Goal: Task Accomplishment & Management: Manage account settings

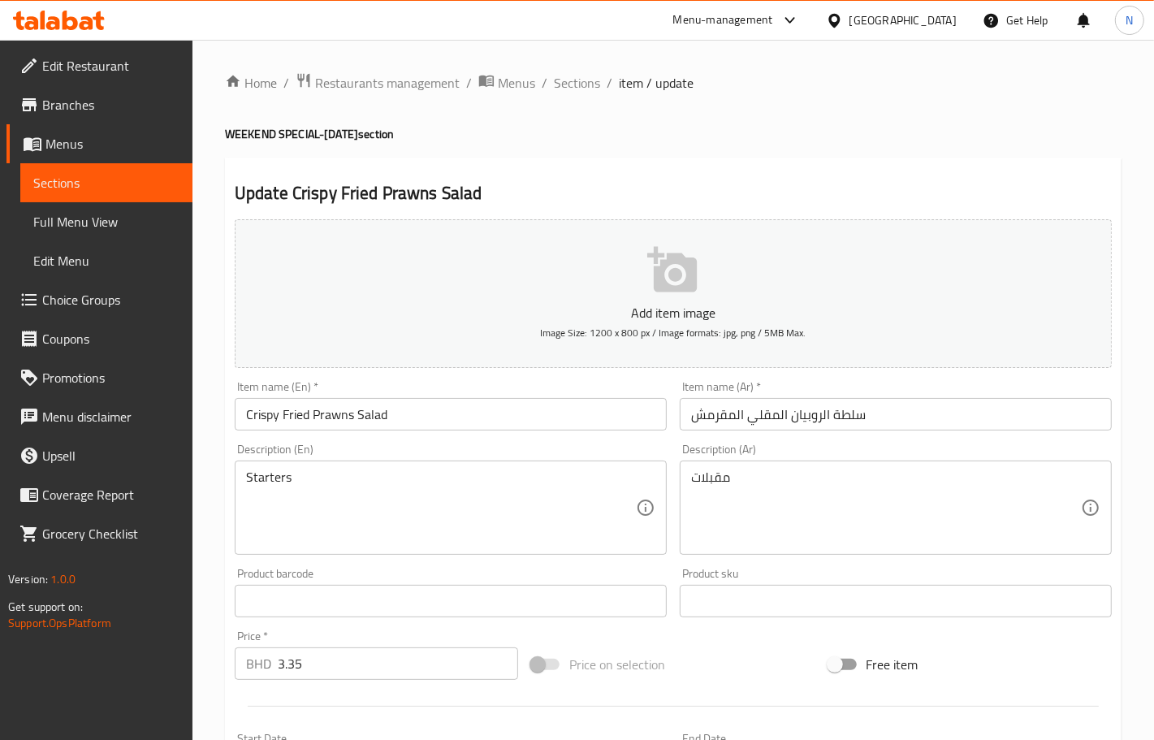
click at [935, 27] on div "[GEOGRAPHIC_DATA]" at bounding box center [902, 20] width 107 height 18
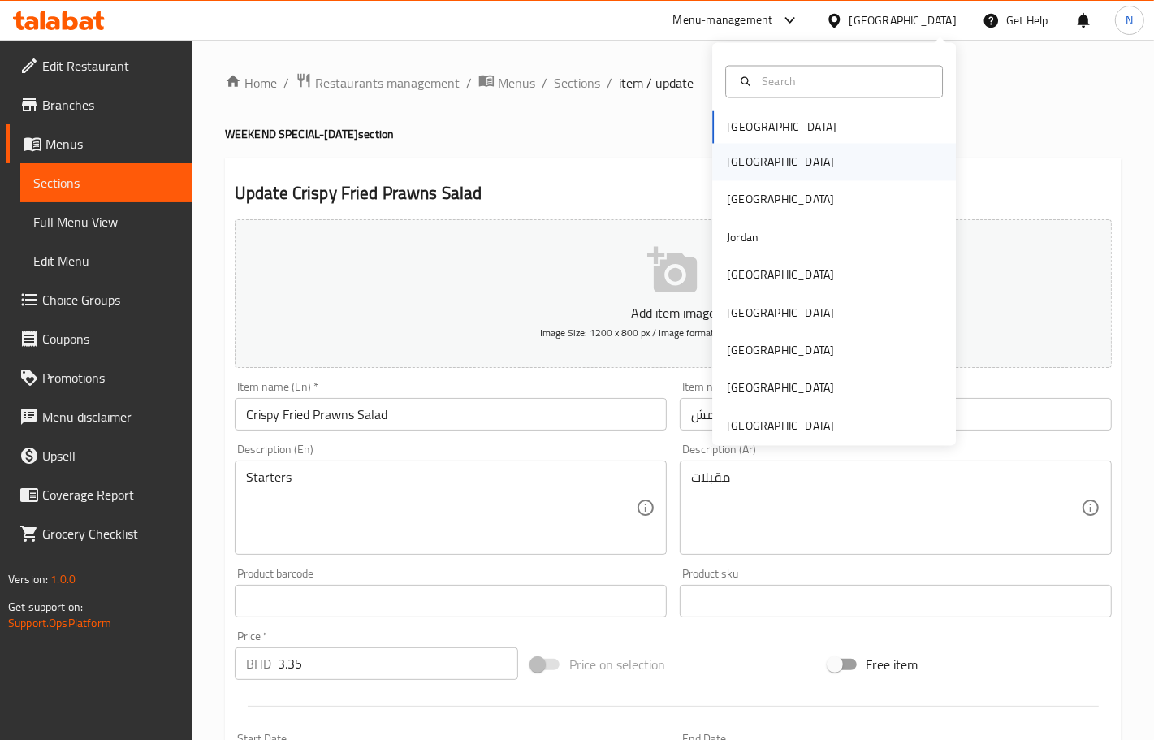
click at [754, 151] on div "[GEOGRAPHIC_DATA]" at bounding box center [834, 162] width 244 height 37
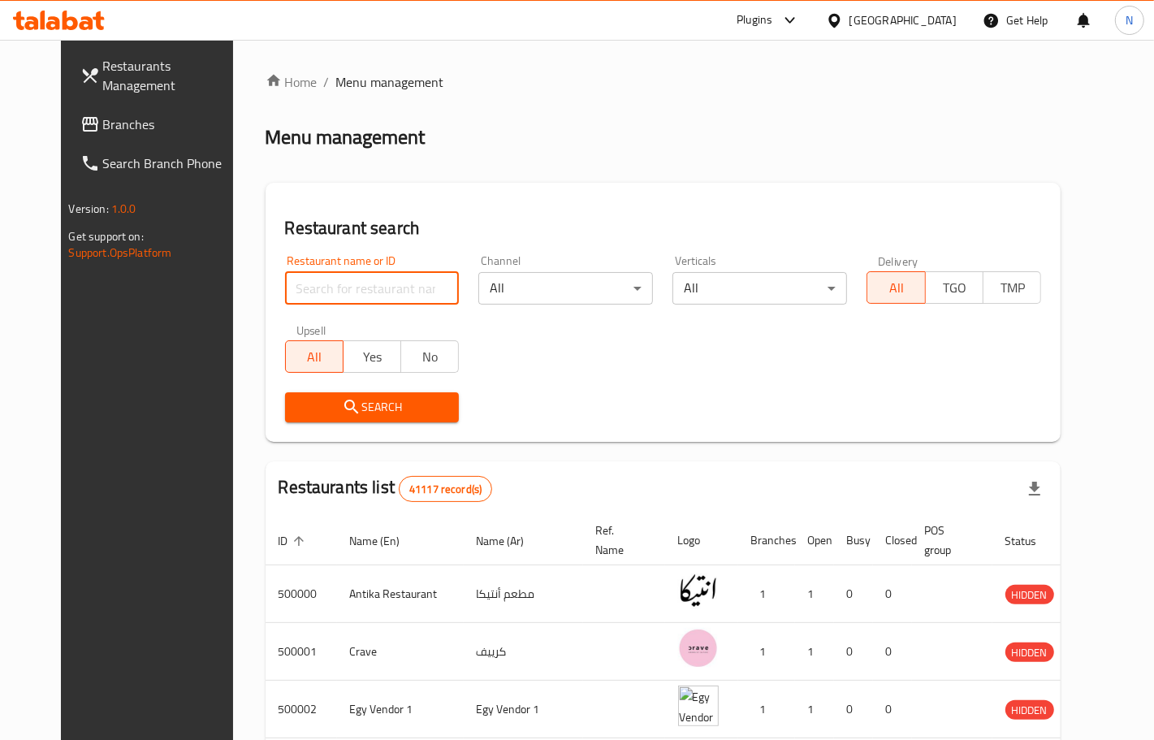
paste input "510055"
type input "510055"
click at [395, 403] on span "Search" at bounding box center [372, 407] width 149 height 20
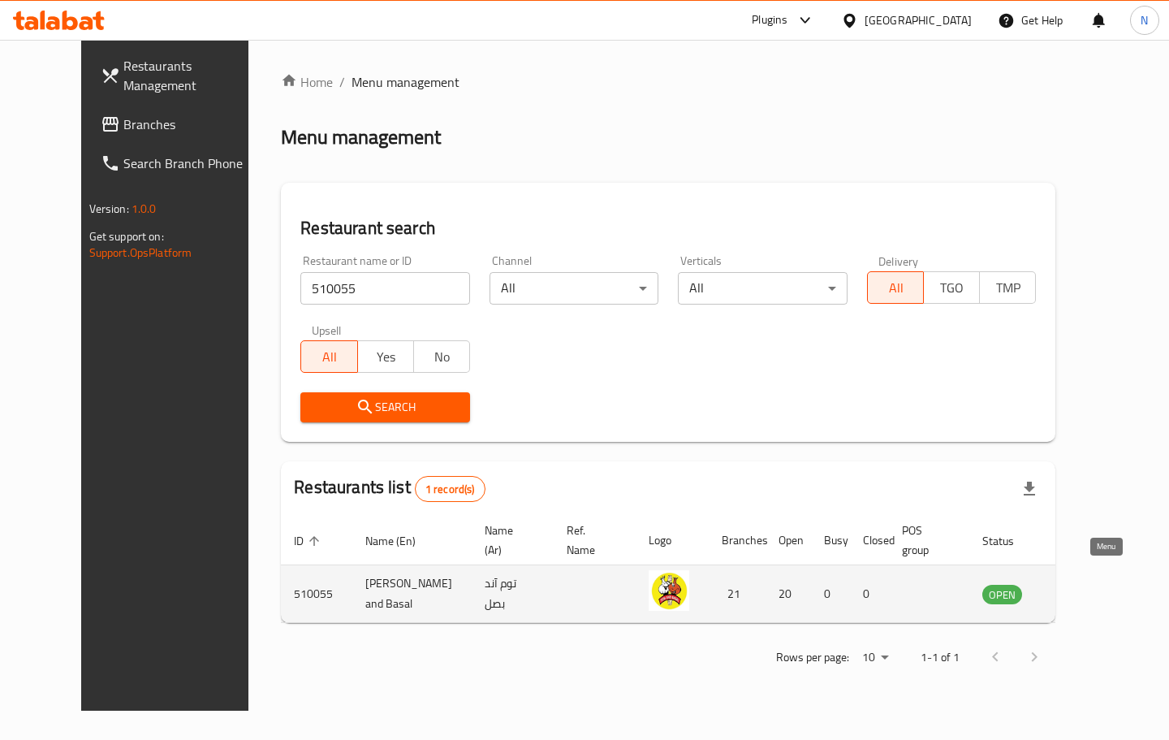
click at [1087, 584] on icon "enhanced table" at bounding box center [1077, 593] width 19 height 19
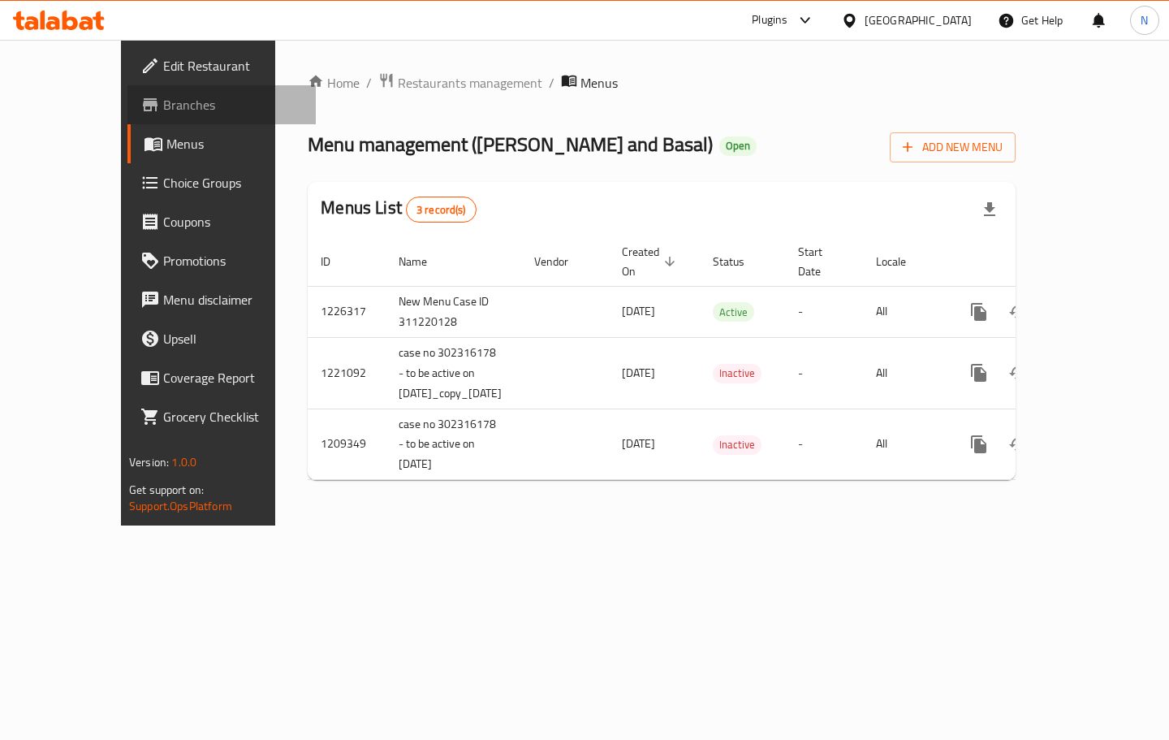
click at [163, 112] on span "Branches" at bounding box center [233, 104] width 140 height 19
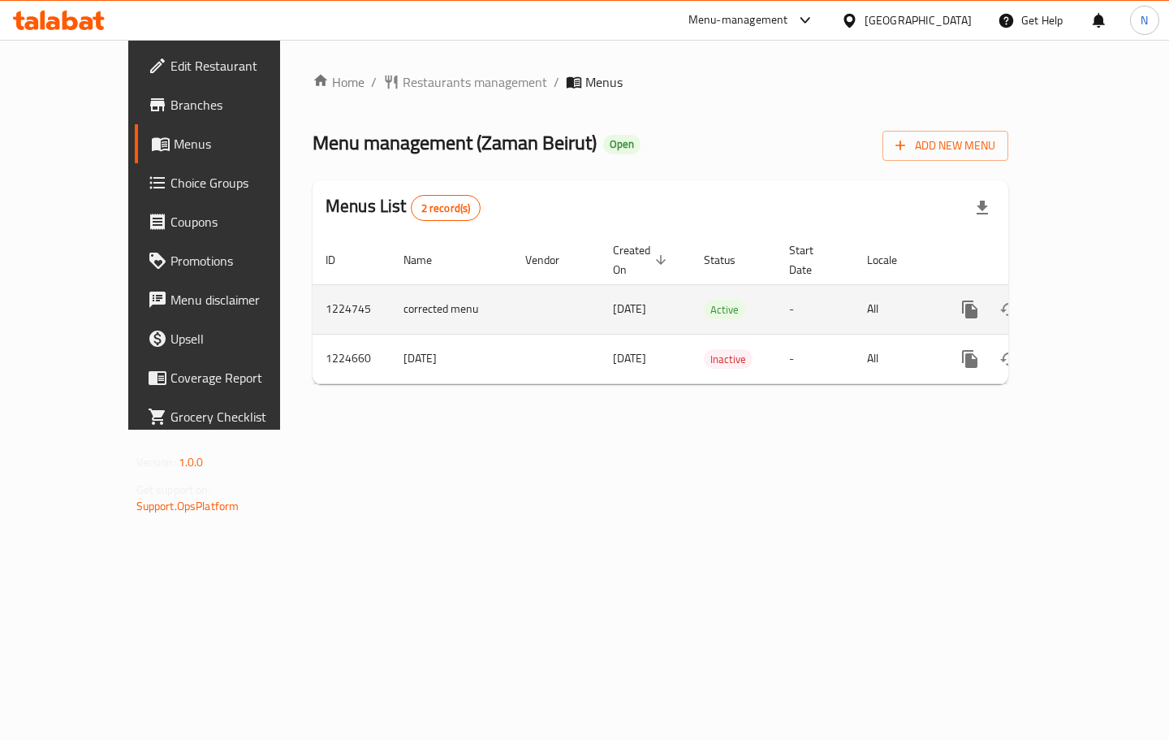
click at [1097, 300] on icon "enhanced table" at bounding box center [1087, 309] width 19 height 19
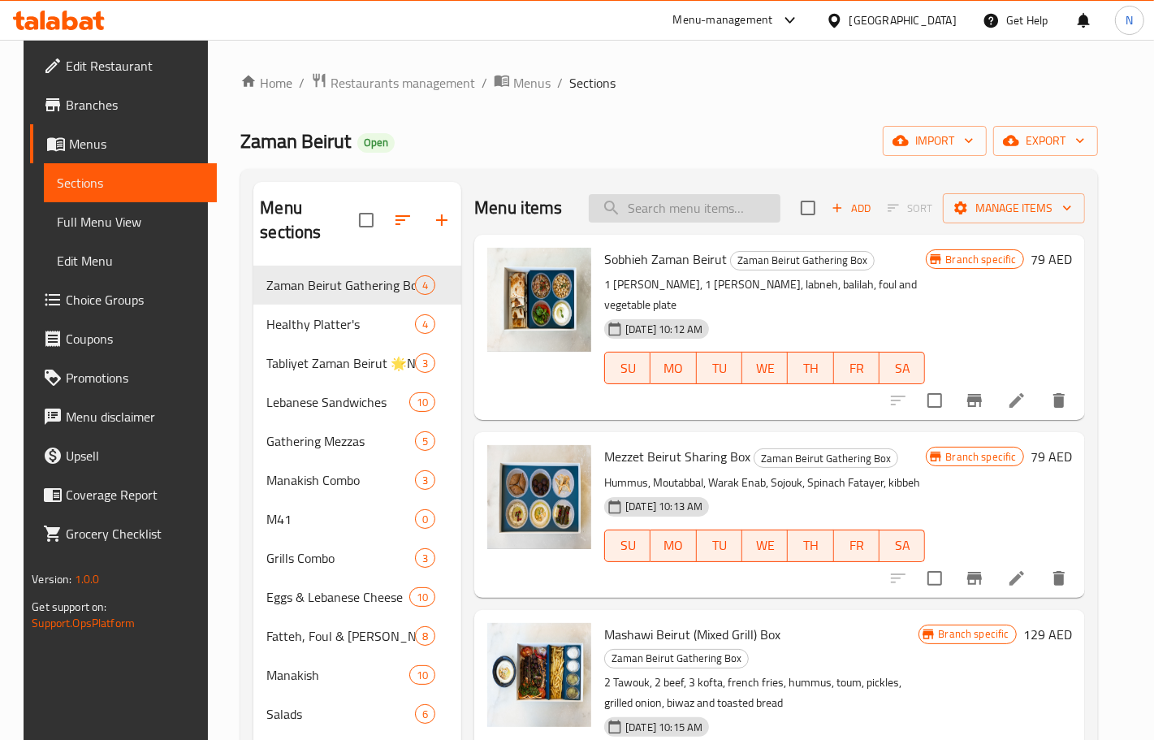
click at [684, 201] on input "search" at bounding box center [685, 208] width 192 height 28
paste input "Beef Stroganoff"
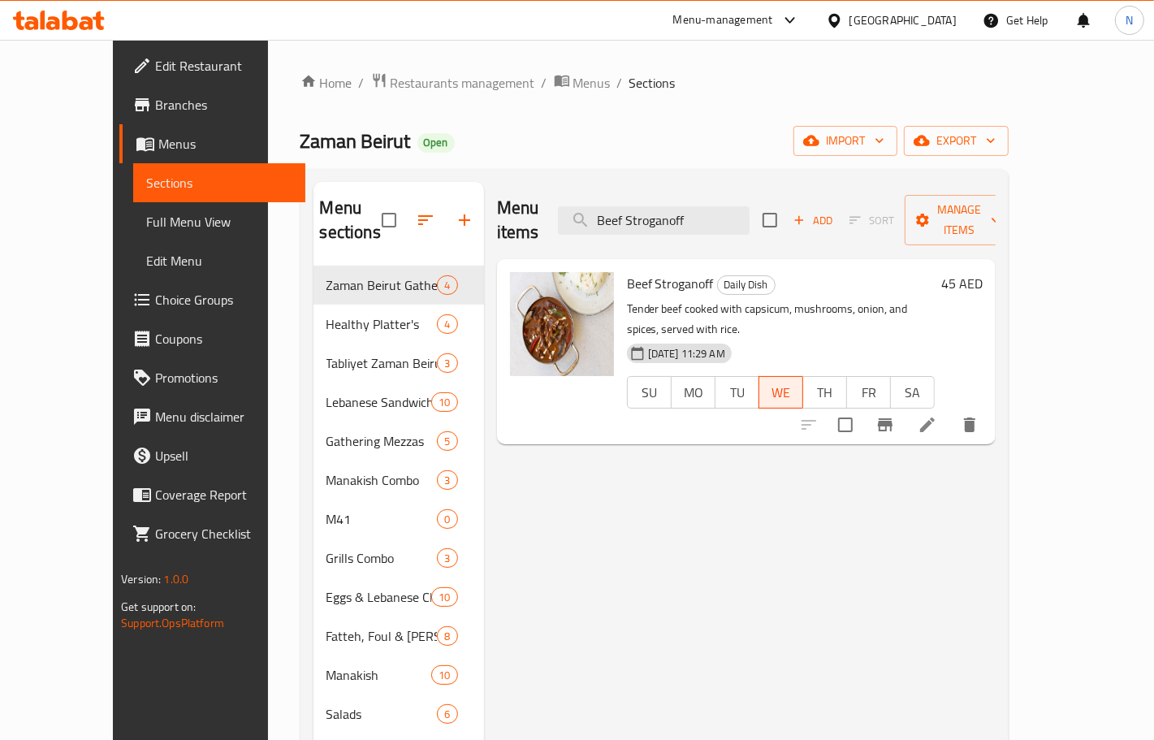
type input "Beef Stroganoff"
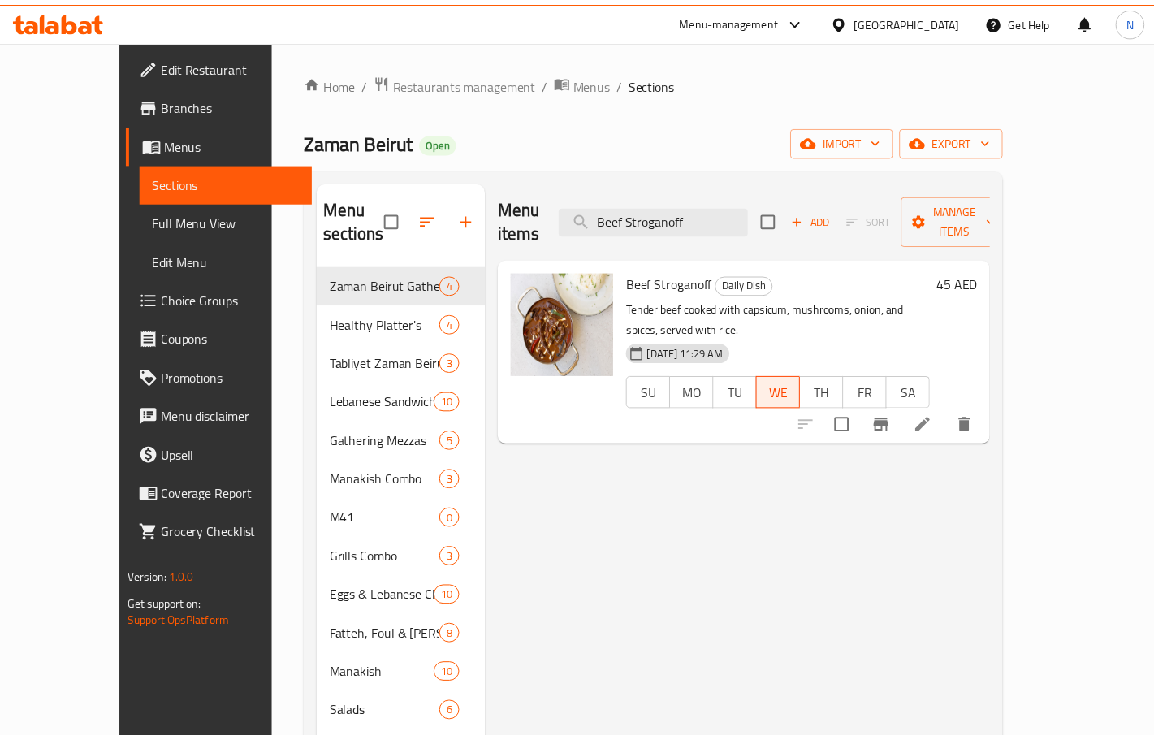
scroll to position [565, 0]
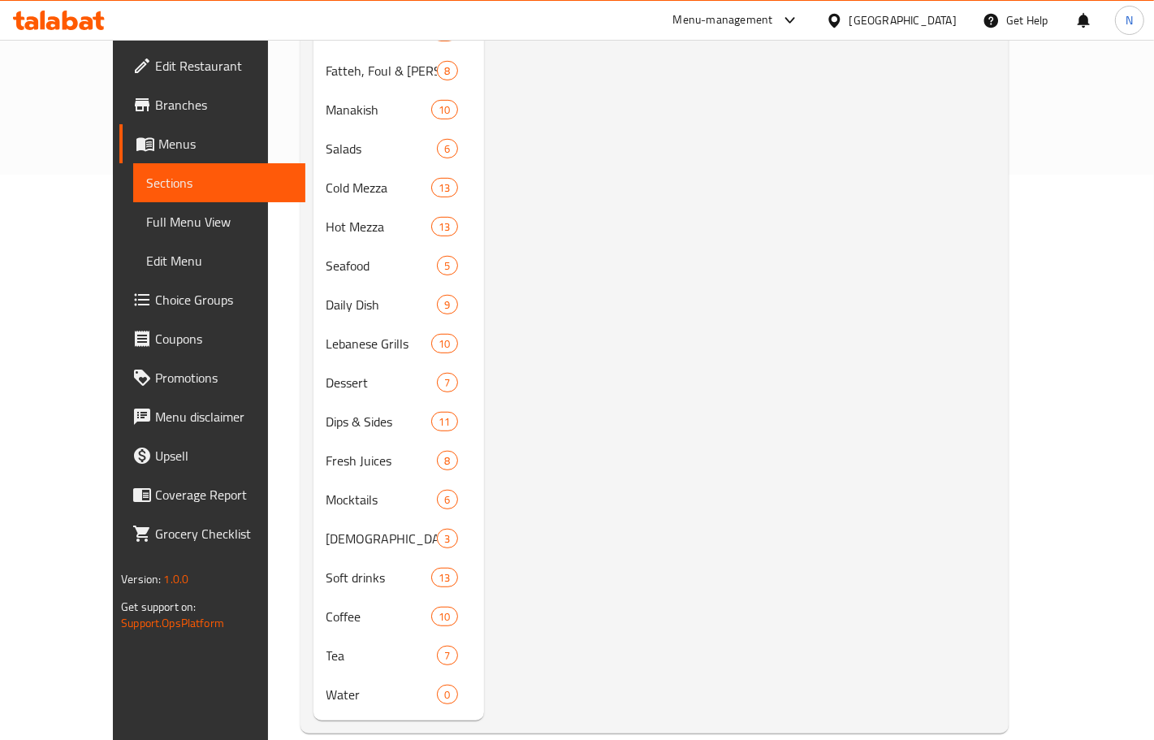
click at [943, 8] on div "[GEOGRAPHIC_DATA]" at bounding box center [891, 20] width 157 height 39
click at [883, 20] on div "[GEOGRAPHIC_DATA]" at bounding box center [902, 20] width 107 height 18
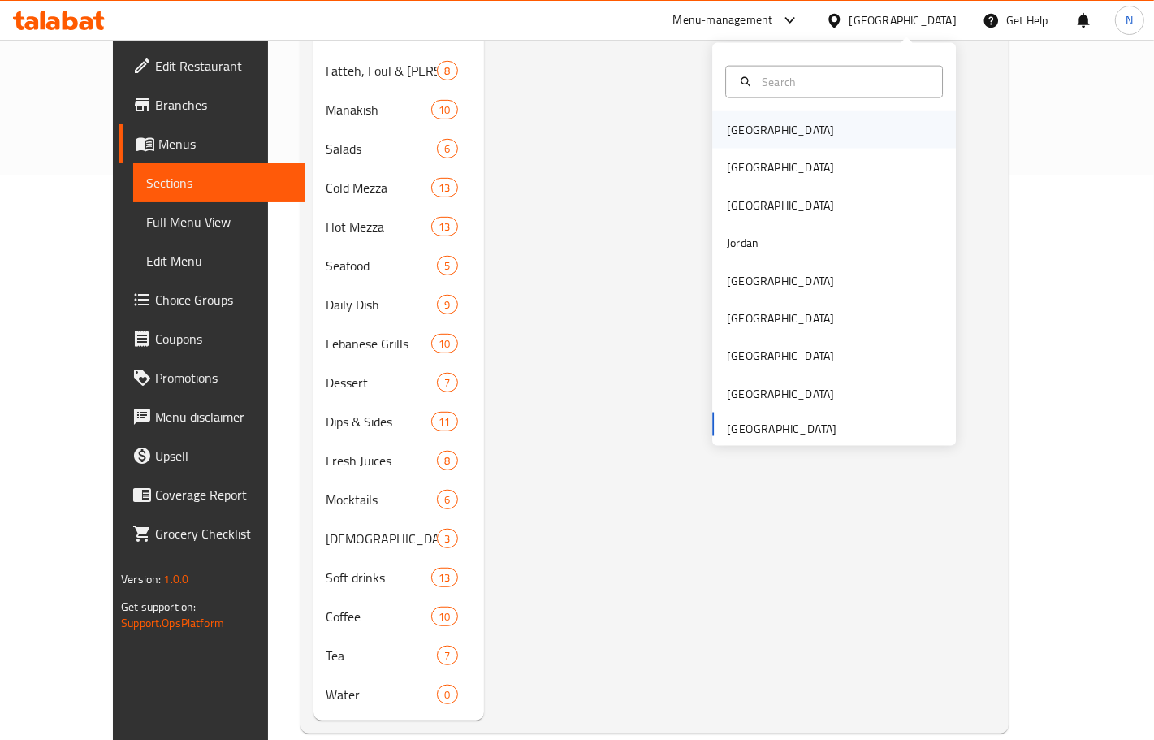
click at [780, 122] on div "Bahrain" at bounding box center [834, 129] width 244 height 37
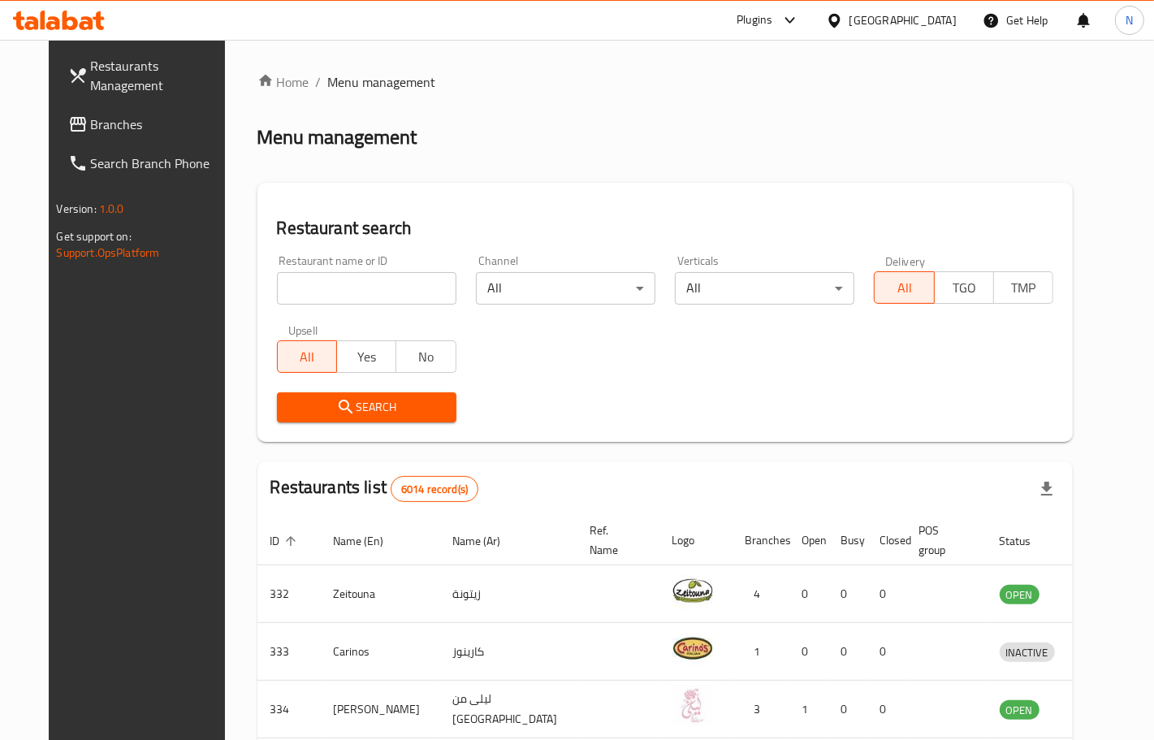
drag, startPoint x: 110, startPoint y: 126, endPoint x: 127, endPoint y: 128, distance: 18.0
click at [110, 126] on span "Branches" at bounding box center [159, 124] width 137 height 19
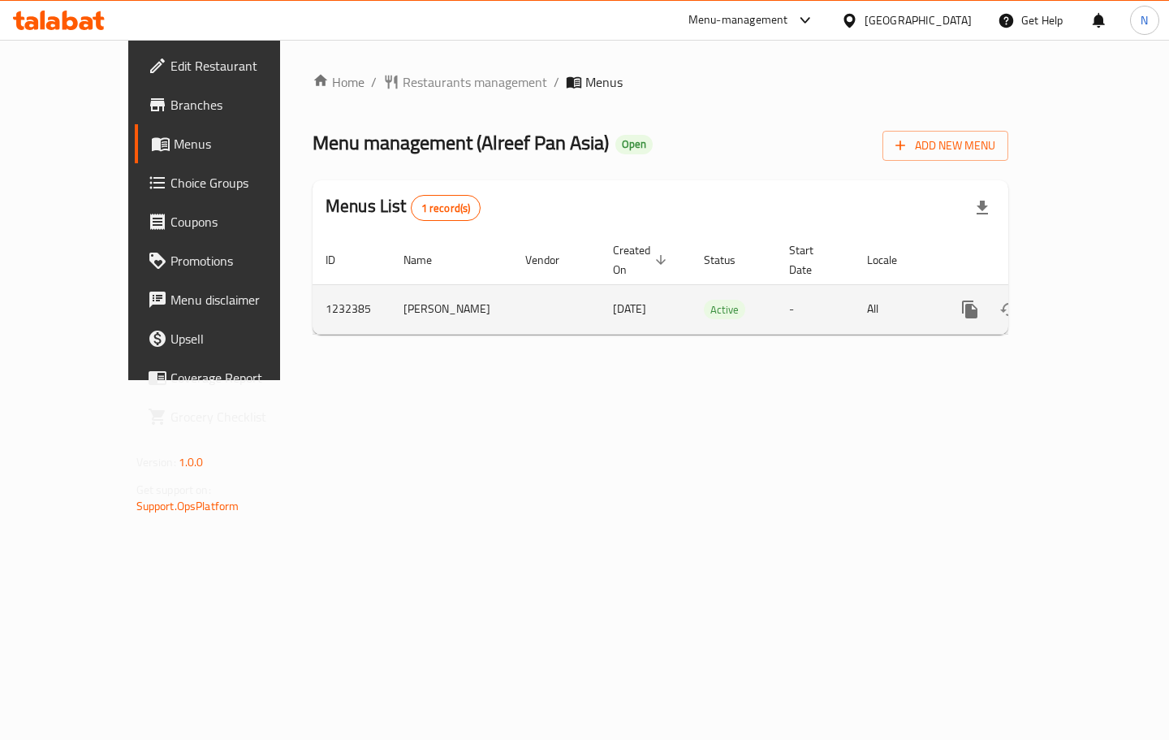
click at [1107, 290] on link "enhanced table" at bounding box center [1087, 309] width 39 height 39
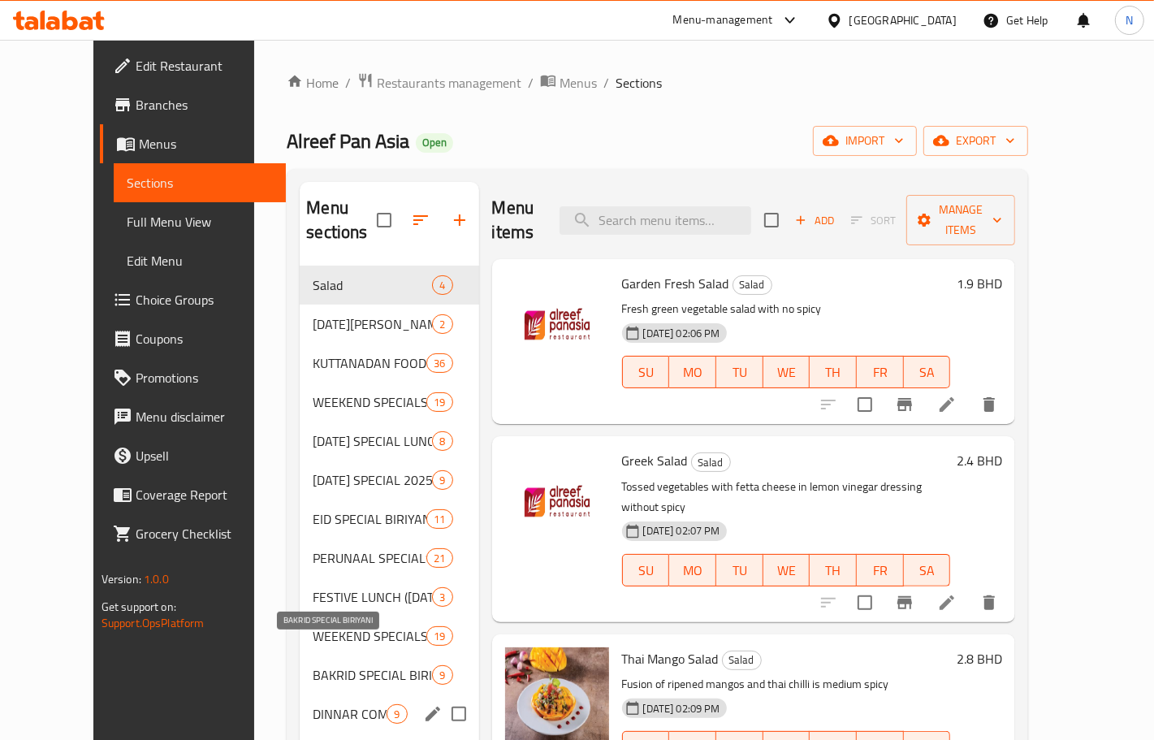
scroll to position [406, 0]
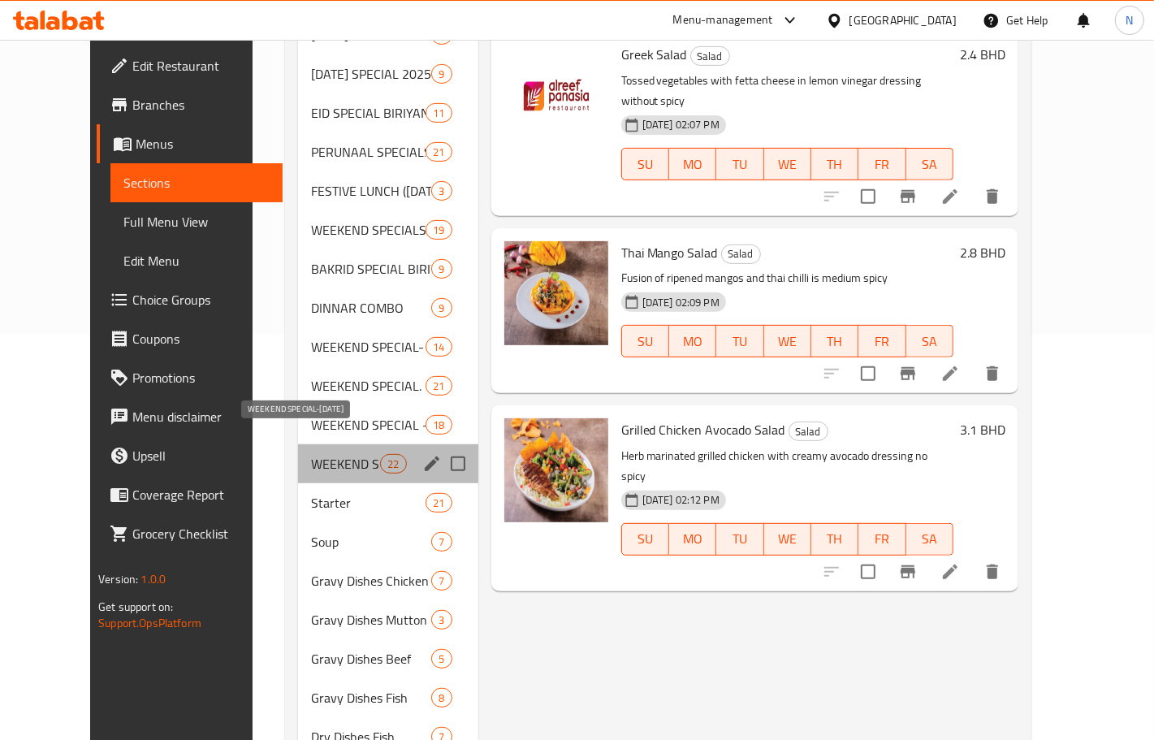
click at [321, 454] on span "WEEKEND SPECIAL-[DATE]" at bounding box center [345, 463] width 69 height 19
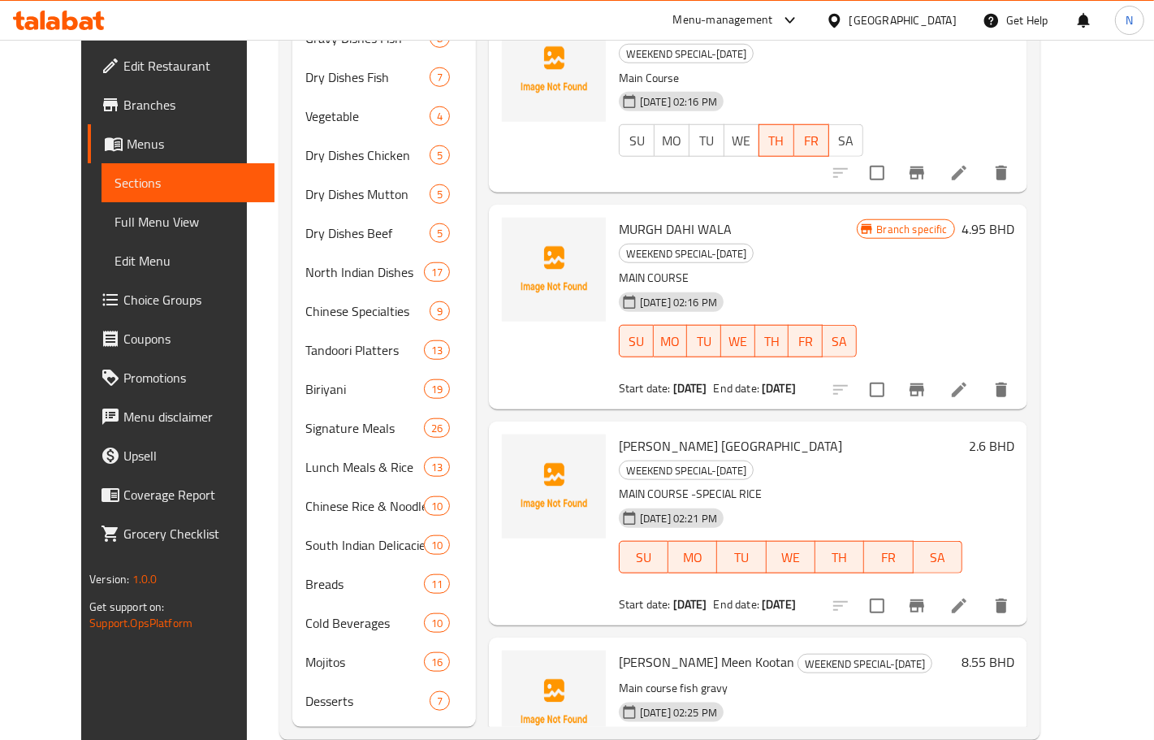
scroll to position [1072, 0]
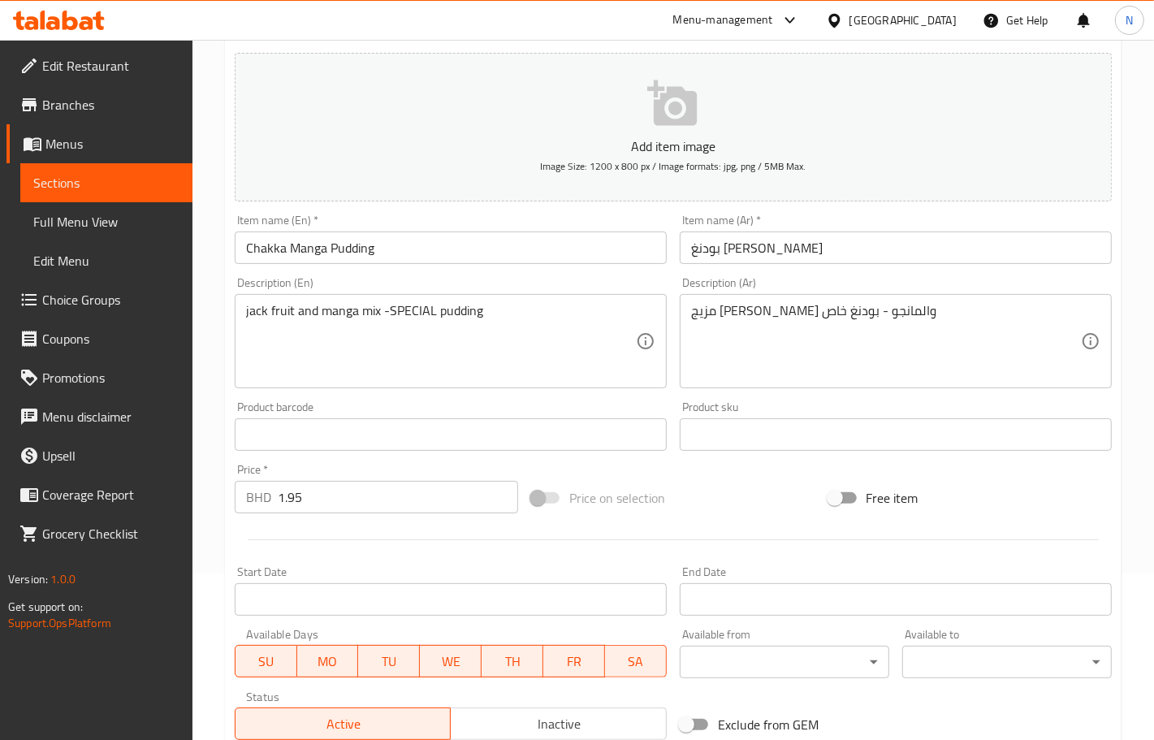
scroll to position [404, 0]
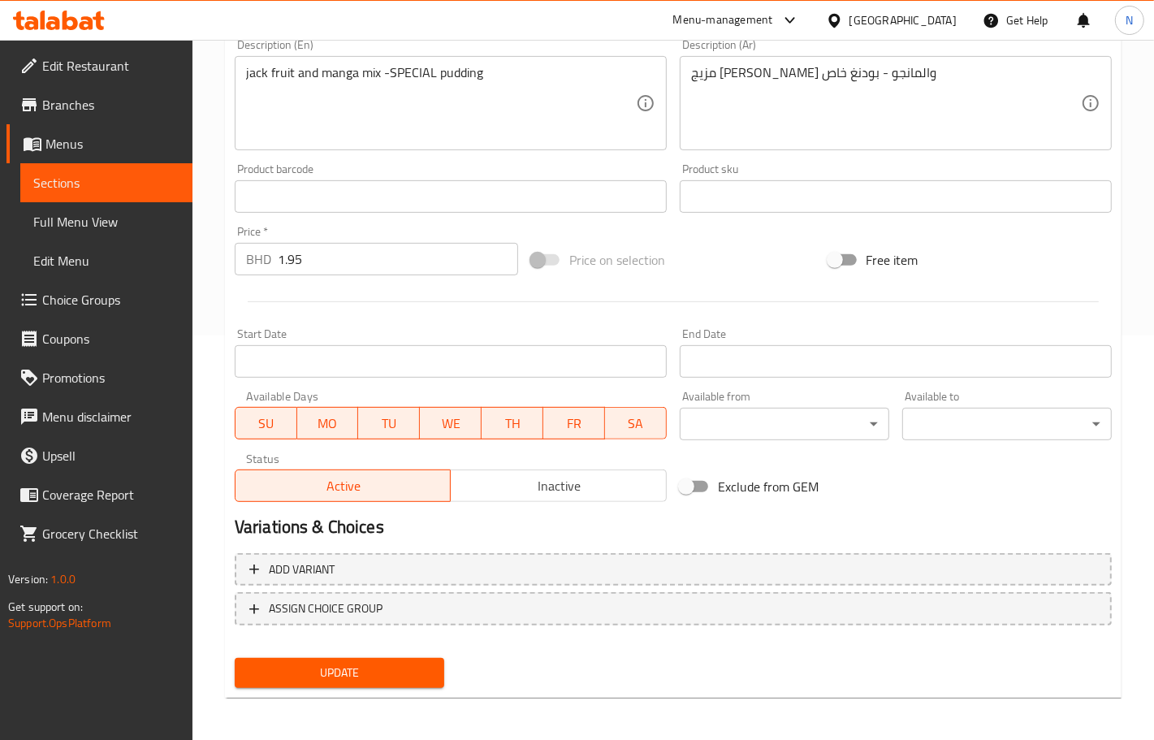
click at [579, 363] on input "Start Date" at bounding box center [451, 361] width 432 height 32
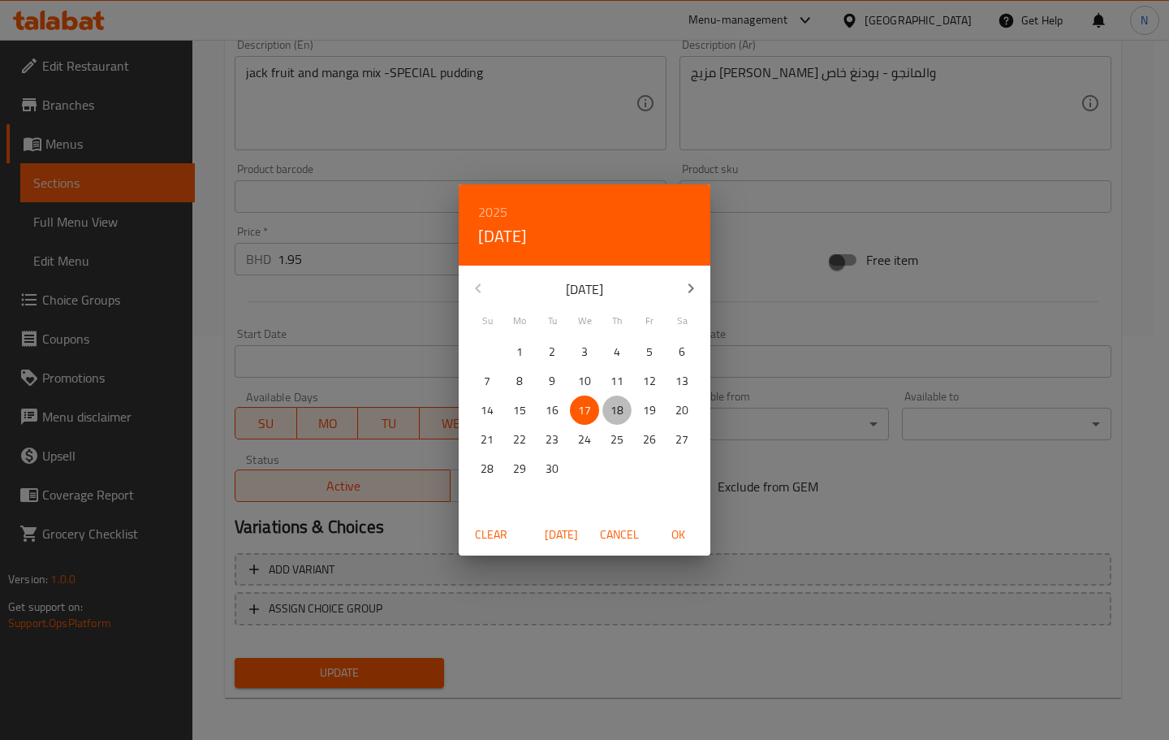
click at [616, 408] on p "18" at bounding box center [617, 410] width 13 height 20
click at [676, 538] on span "OK" at bounding box center [678, 535] width 39 height 20
type input "18-09-2025"
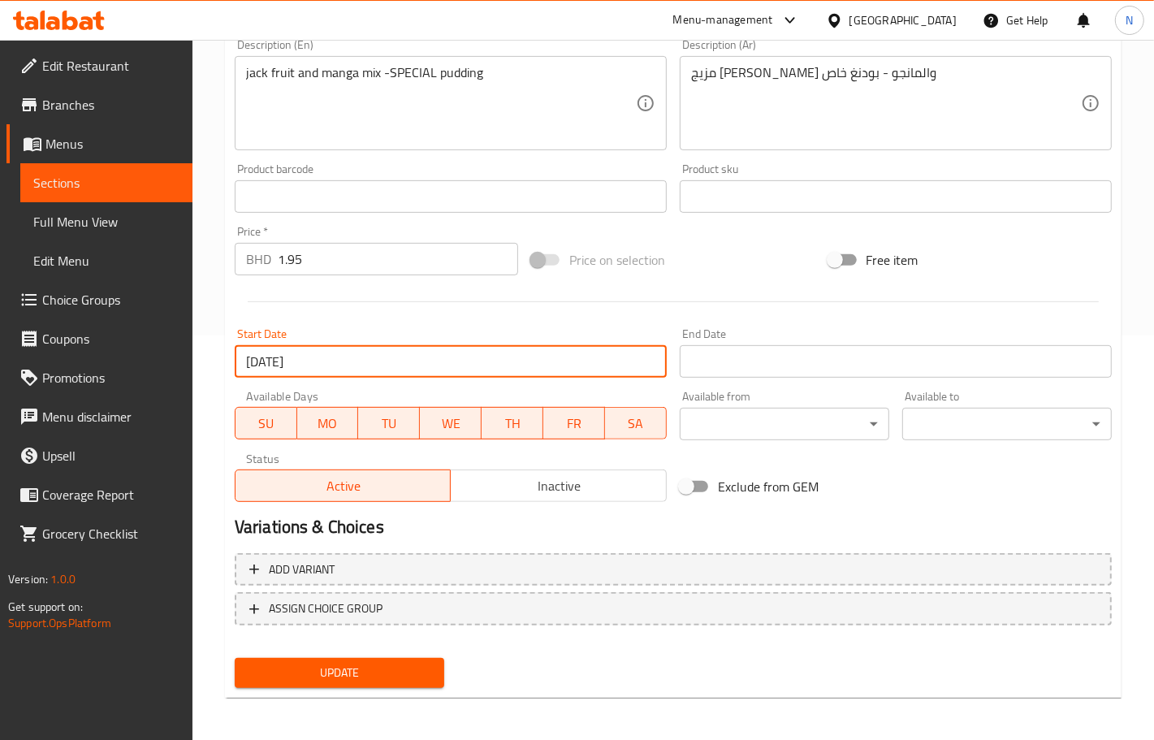
click at [777, 354] on input "Start Date" at bounding box center [896, 361] width 432 height 32
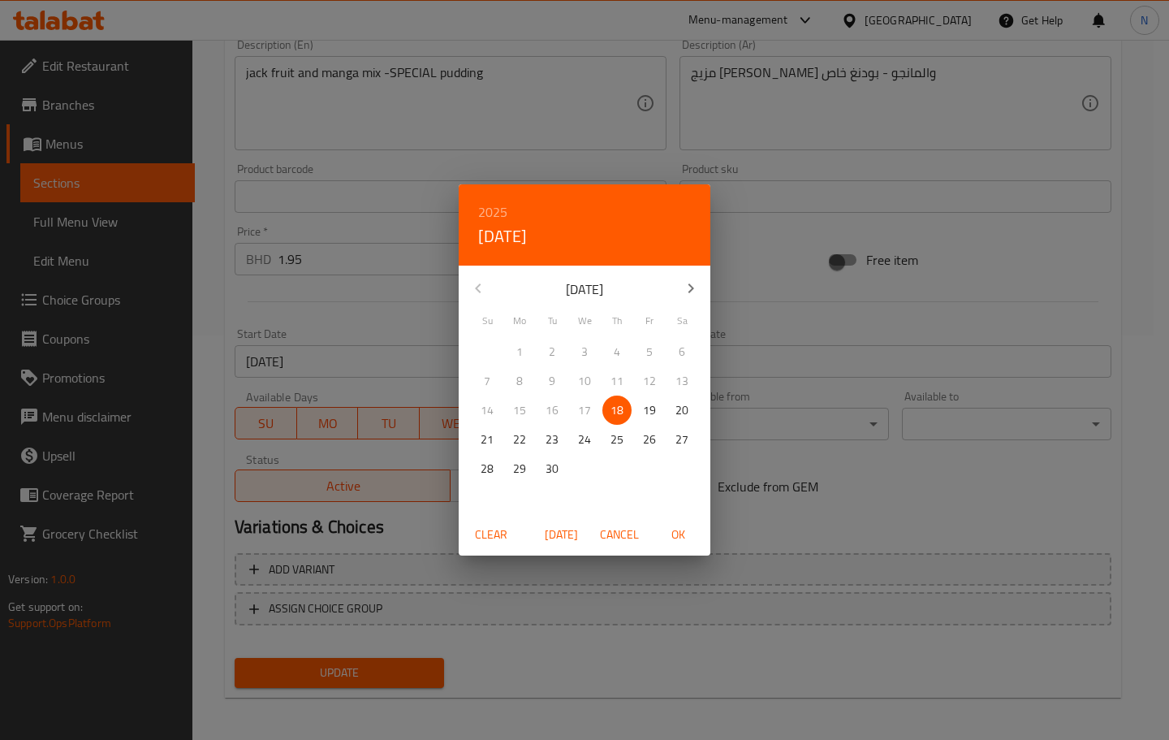
click at [643, 412] on p "19" at bounding box center [649, 410] width 13 height 20
click at [682, 538] on span "OK" at bounding box center [678, 535] width 39 height 20
type input "19-09-2025"
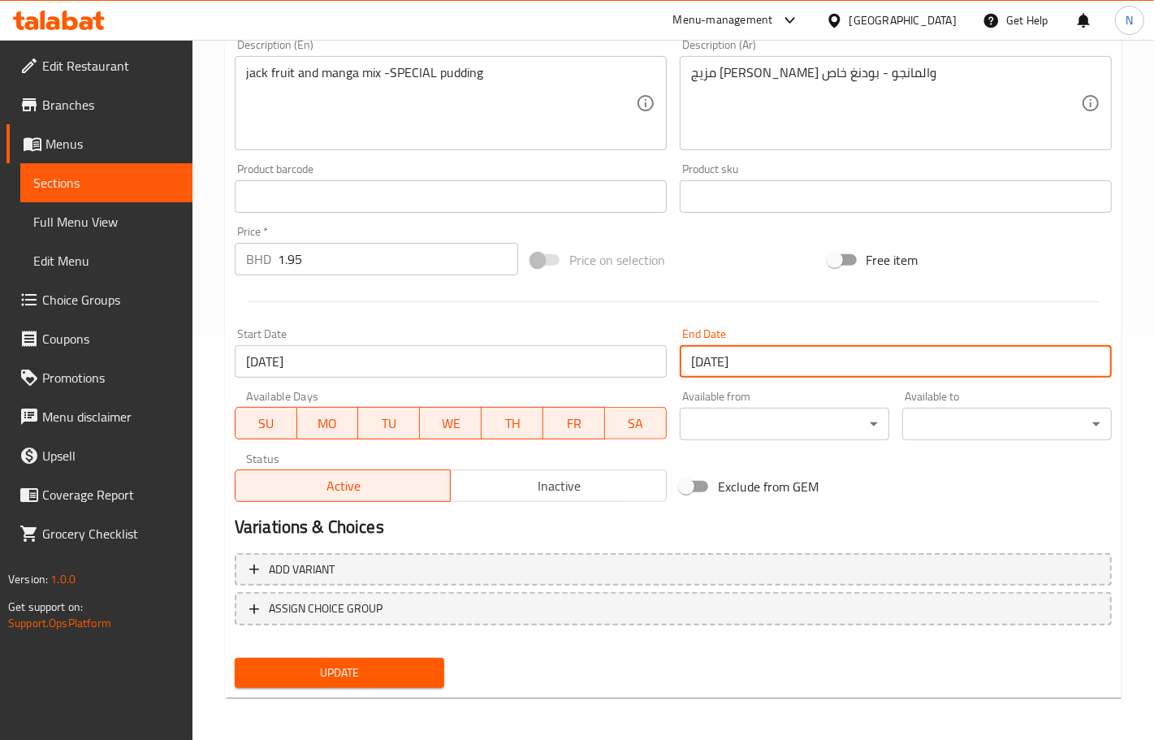
click at [290, 676] on span "Update" at bounding box center [340, 673] width 184 height 20
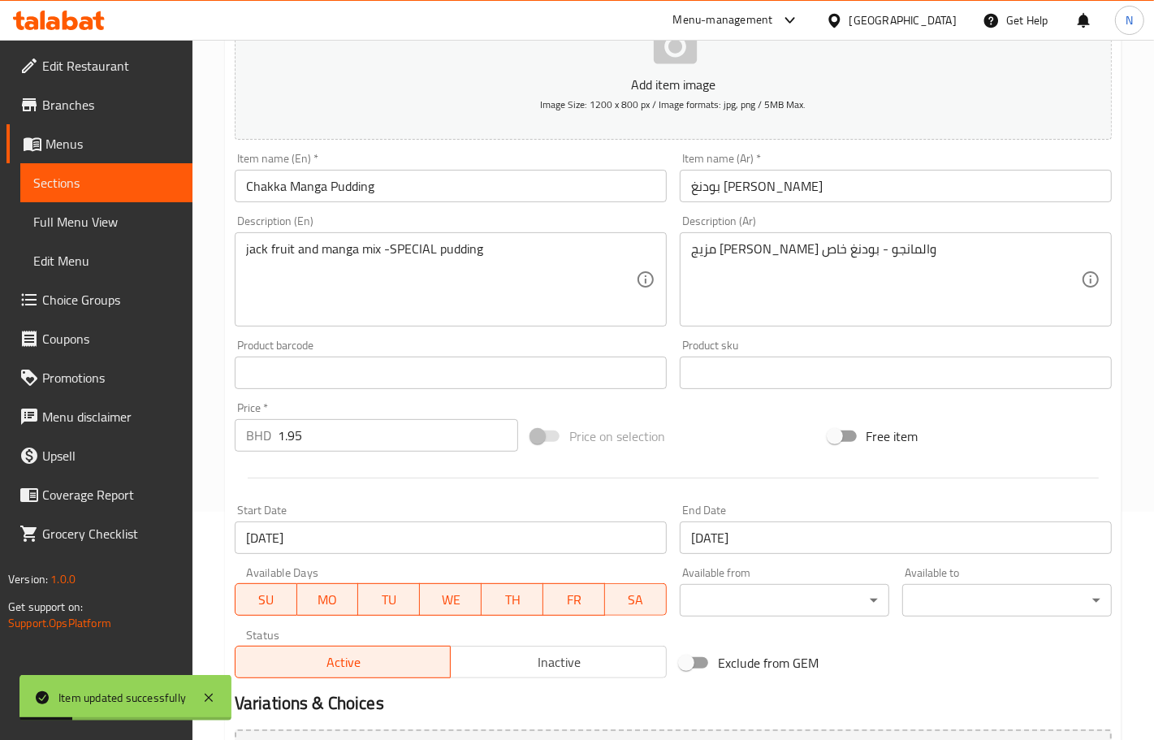
scroll to position [0, 0]
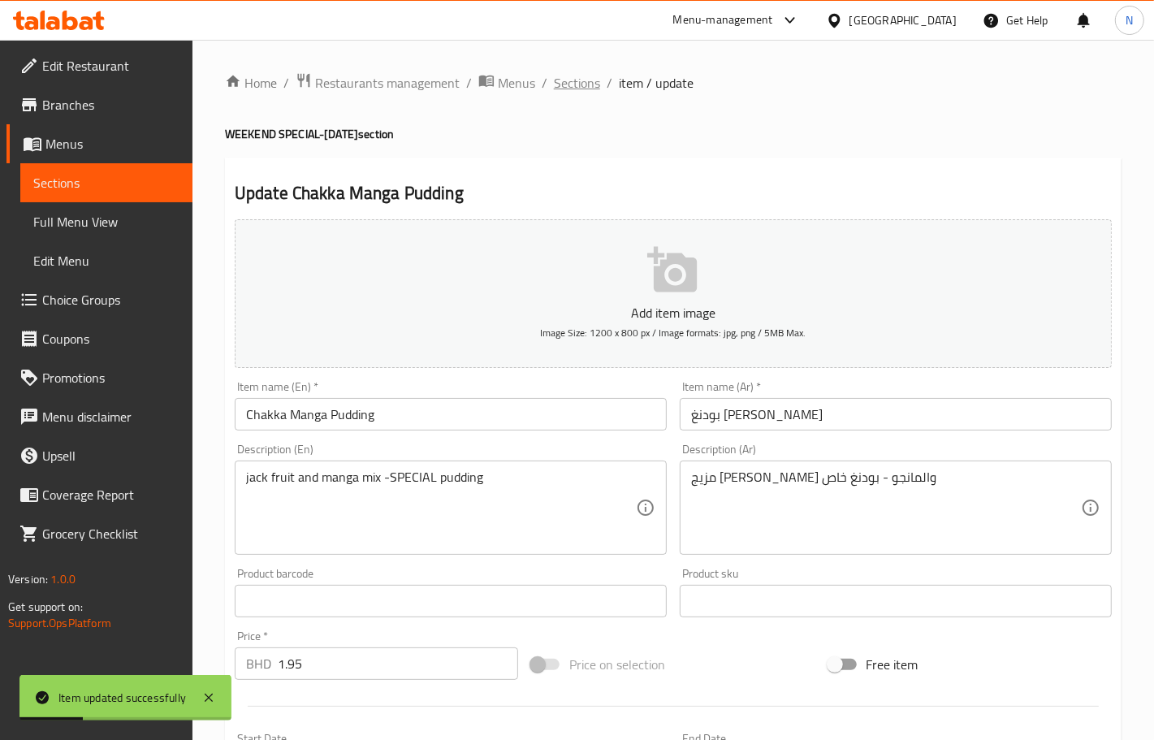
click at [574, 84] on span "Sections" at bounding box center [577, 82] width 46 height 19
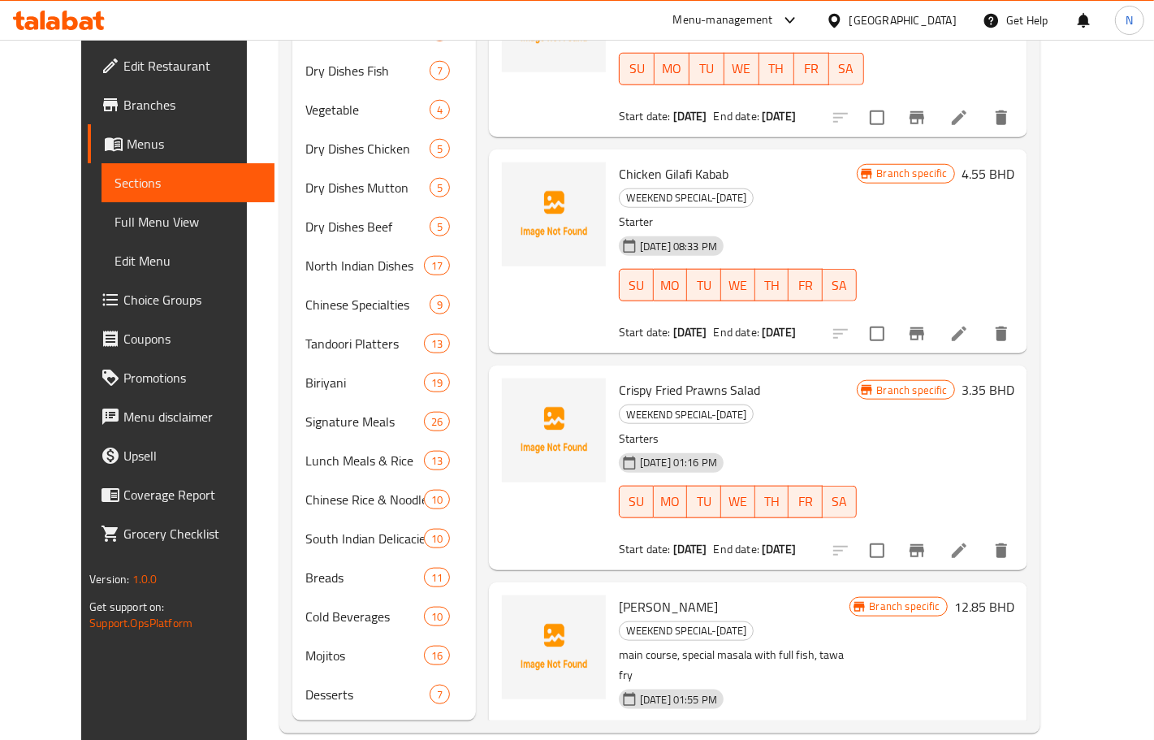
scroll to position [552, 0]
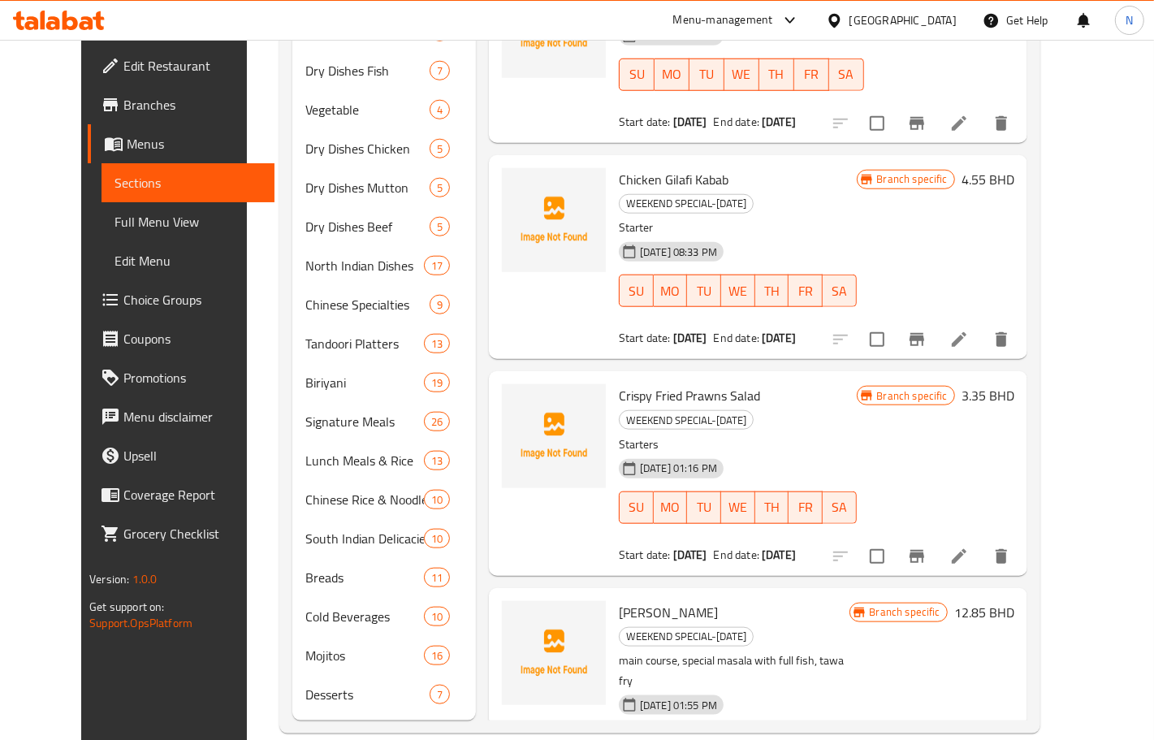
click at [675, 383] on span "Crispy Fried Prawns Salad" at bounding box center [689, 395] width 141 height 24
click at [969, 547] on icon at bounding box center [958, 556] width 19 height 19
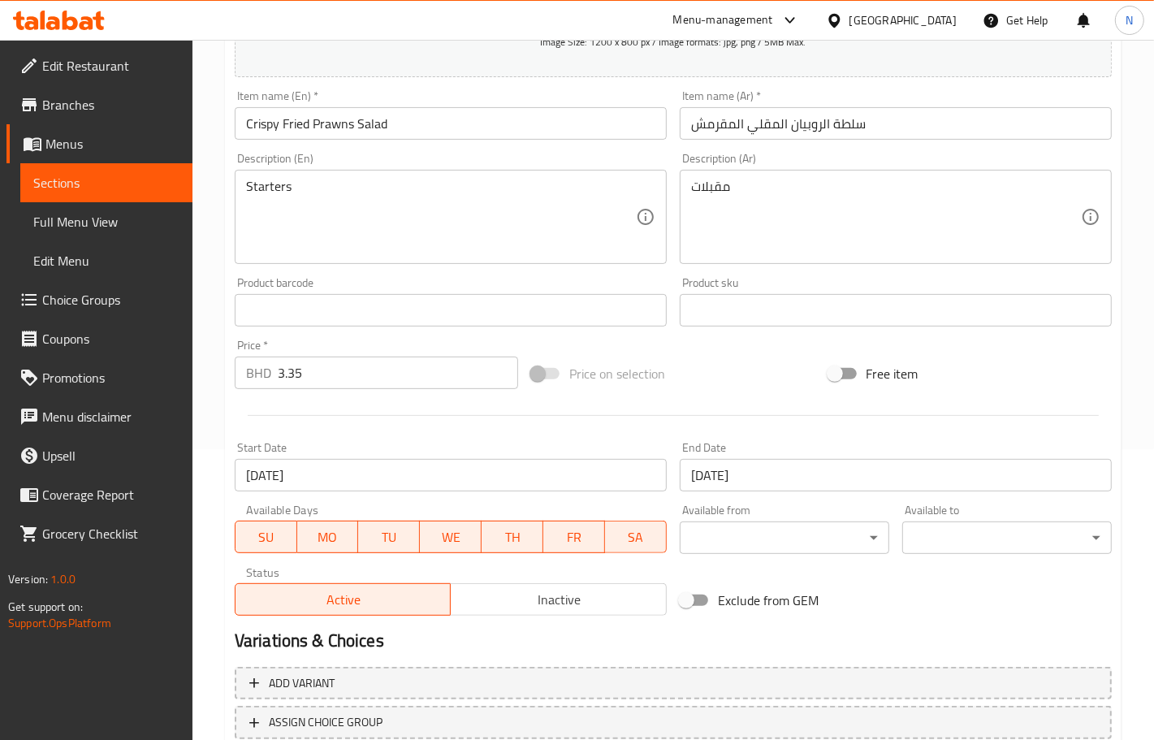
scroll to position [305, 0]
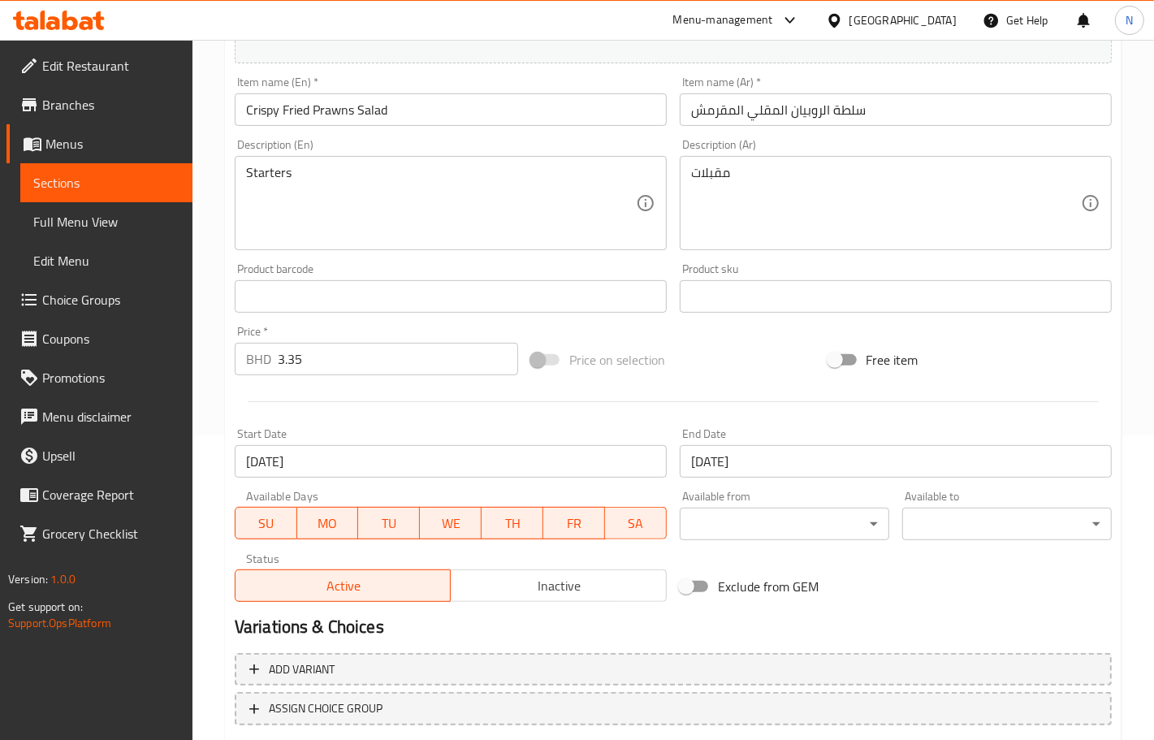
click at [613, 472] on input "17-09-2025" at bounding box center [451, 461] width 432 height 32
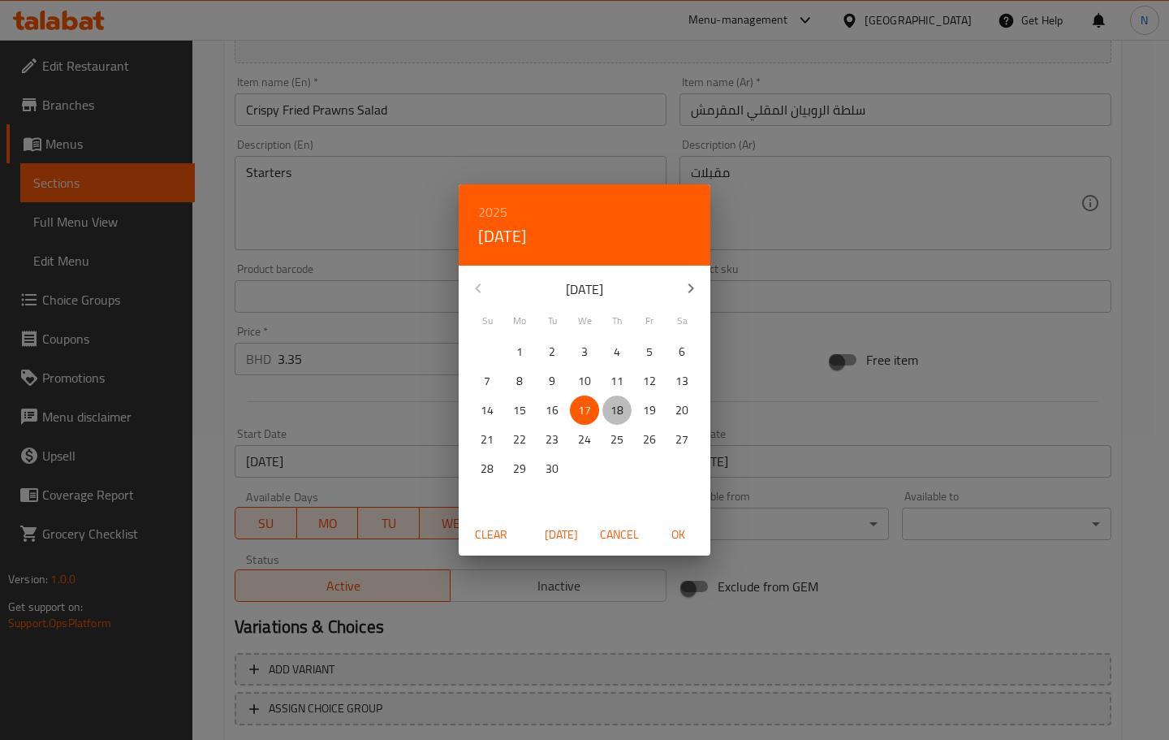
click at [624, 404] on span "18" at bounding box center [617, 410] width 29 height 20
click at [678, 529] on span "OK" at bounding box center [678, 535] width 39 height 20
type input "18-09-2025"
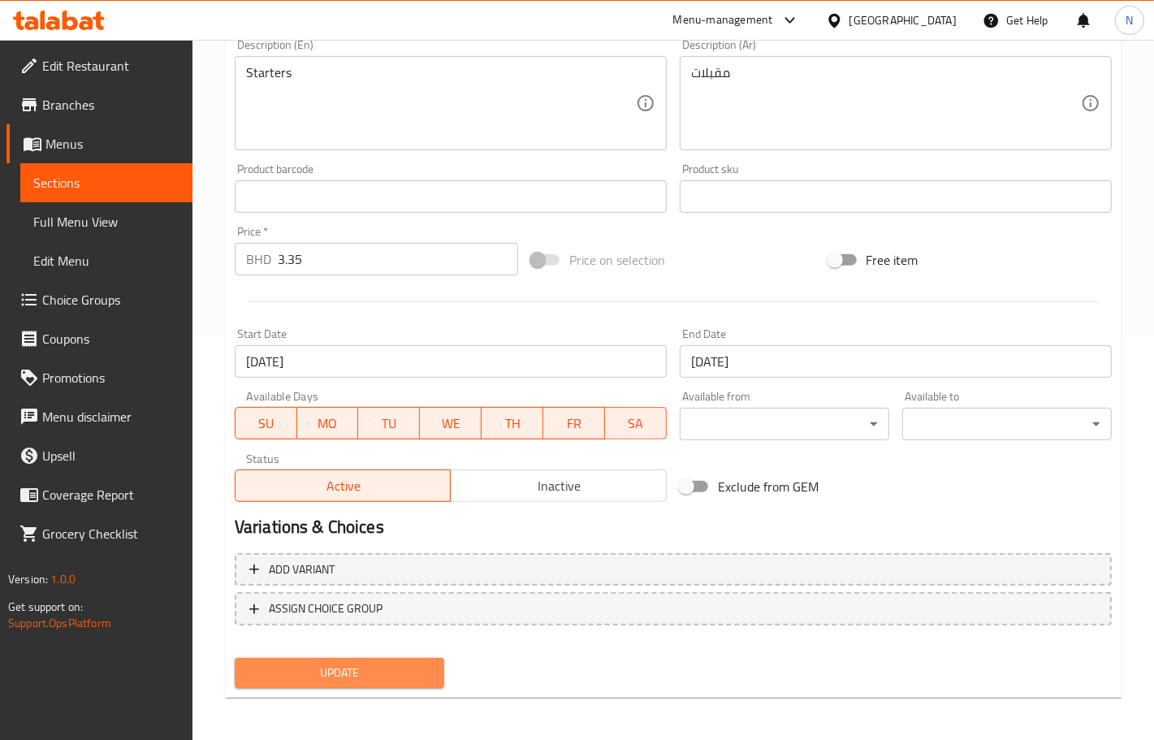
click at [386, 668] on span "Update" at bounding box center [340, 673] width 184 height 20
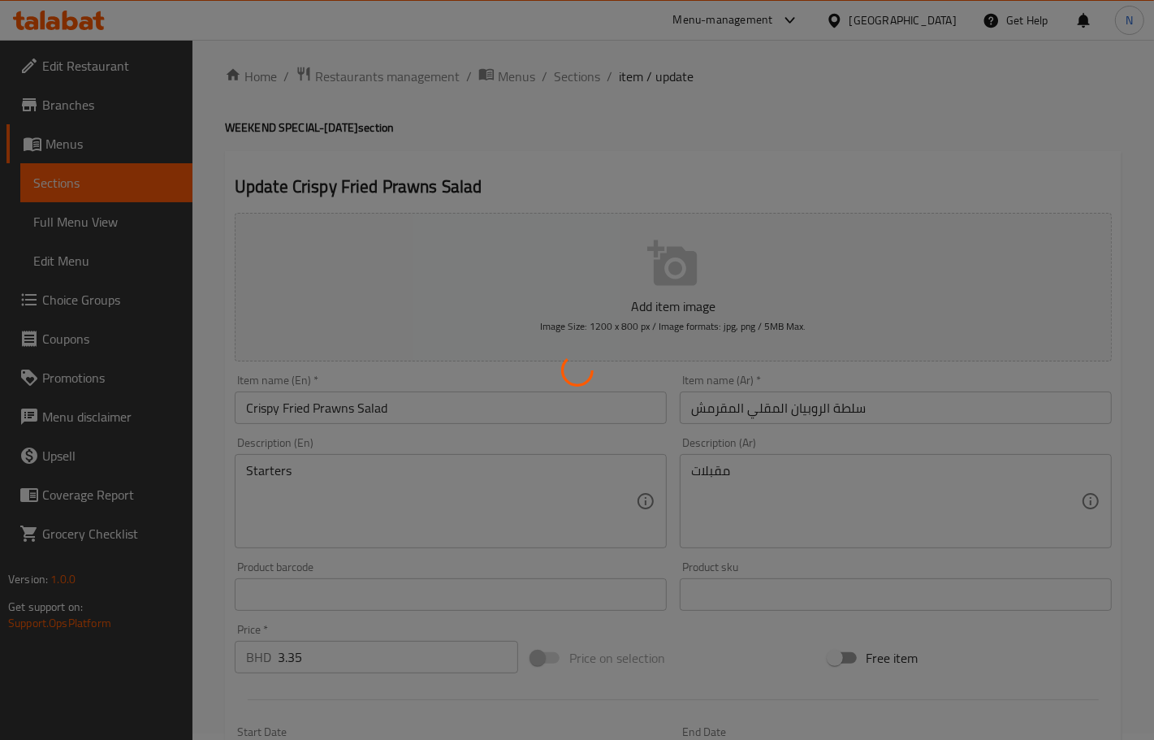
scroll to position [0, 0]
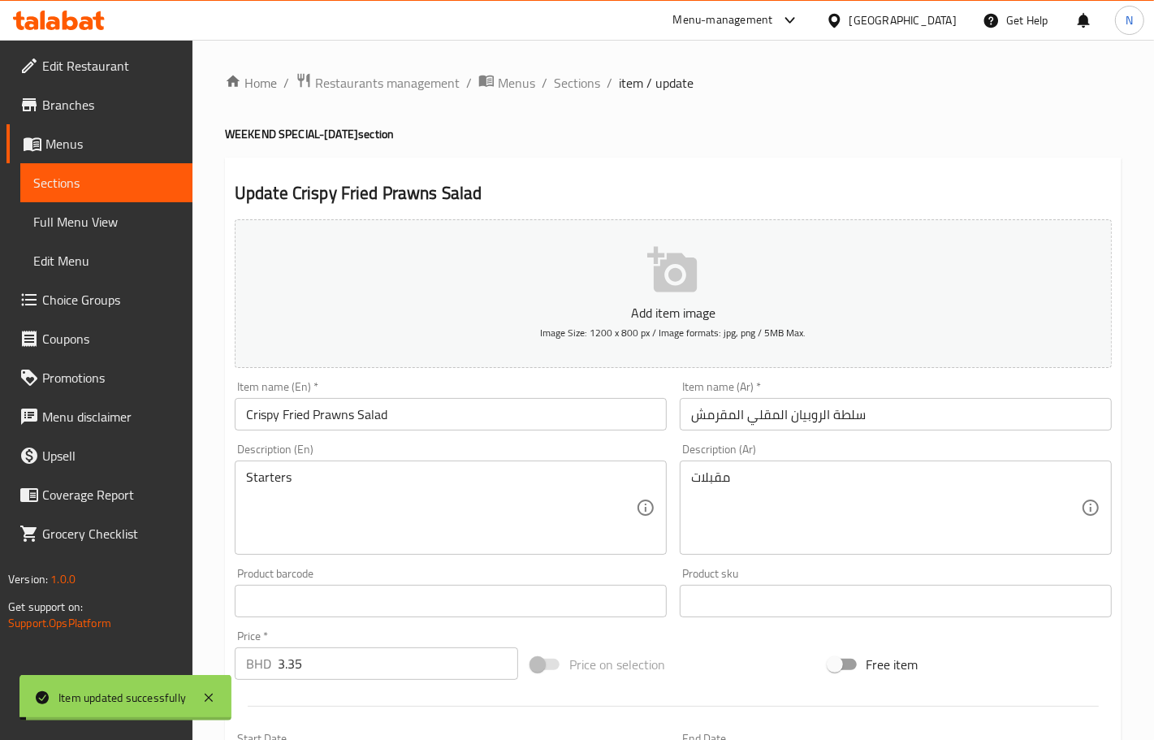
click at [427, 415] on input "Crispy Fried Prawns Salad" at bounding box center [451, 414] width 432 height 32
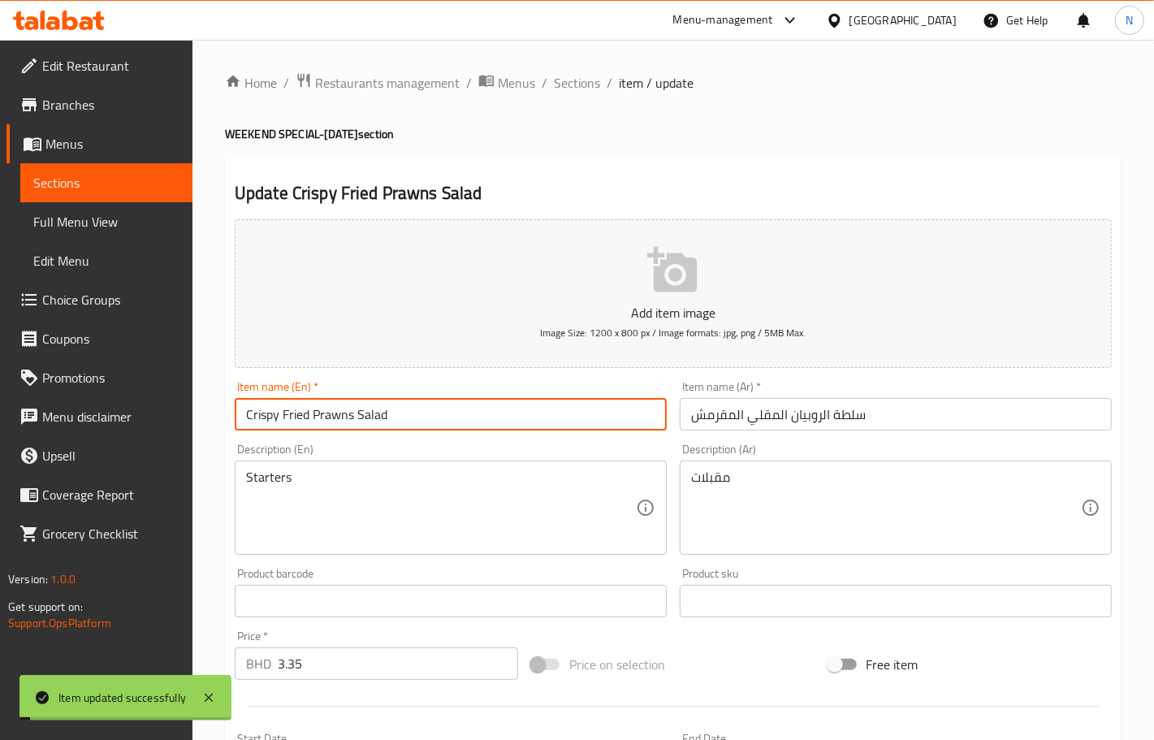
click at [427, 415] on input "Crispy Fried Prawns Salad" at bounding box center [451, 414] width 432 height 32
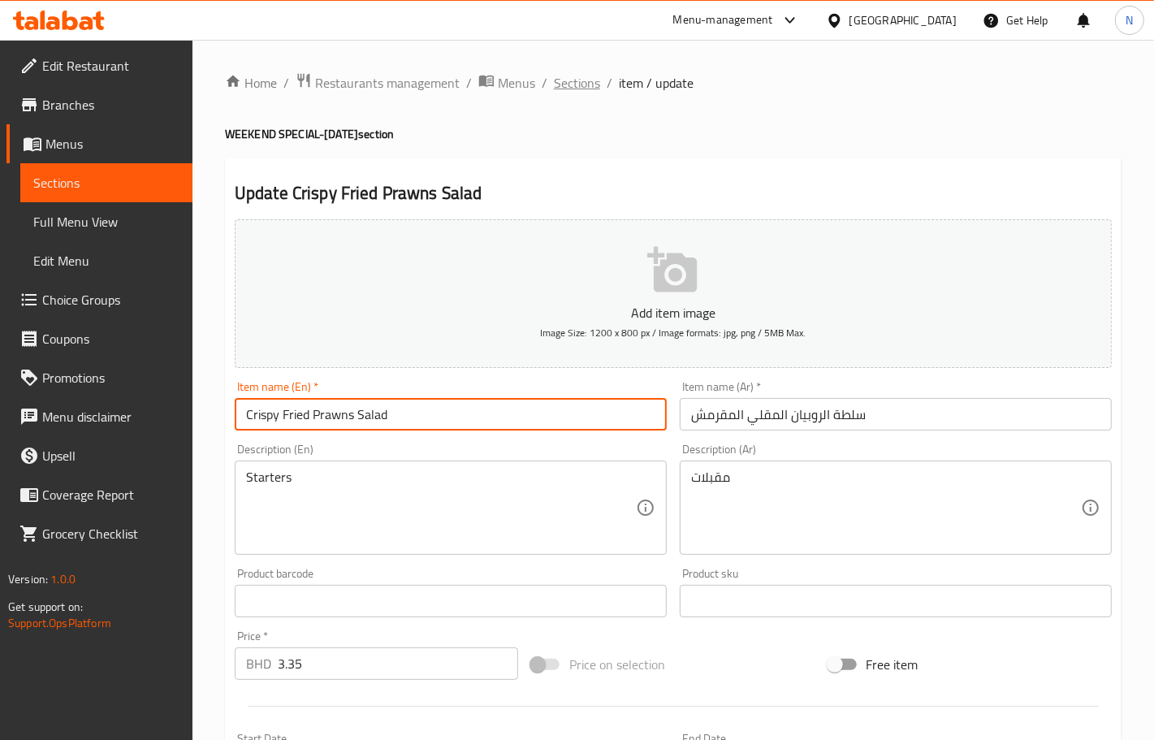
click at [554, 80] on span "Sections" at bounding box center [577, 82] width 46 height 19
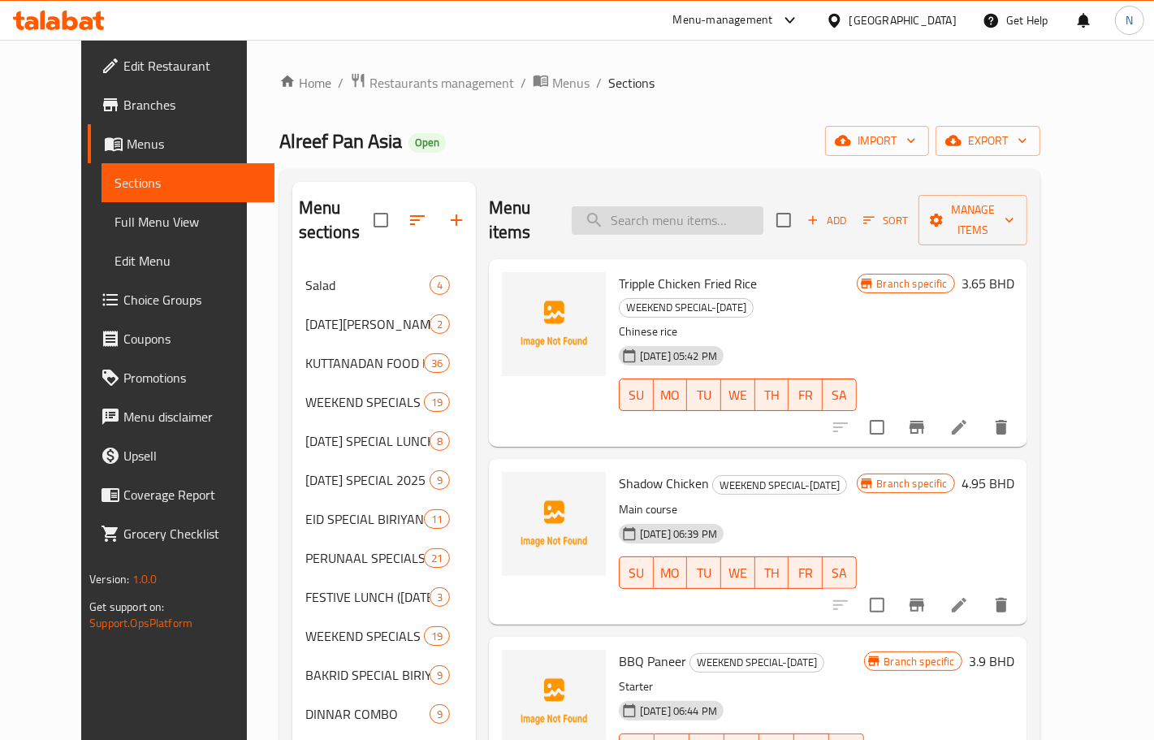
click at [693, 219] on input "search" at bounding box center [668, 220] width 192 height 28
paste input "Afghani chicken"
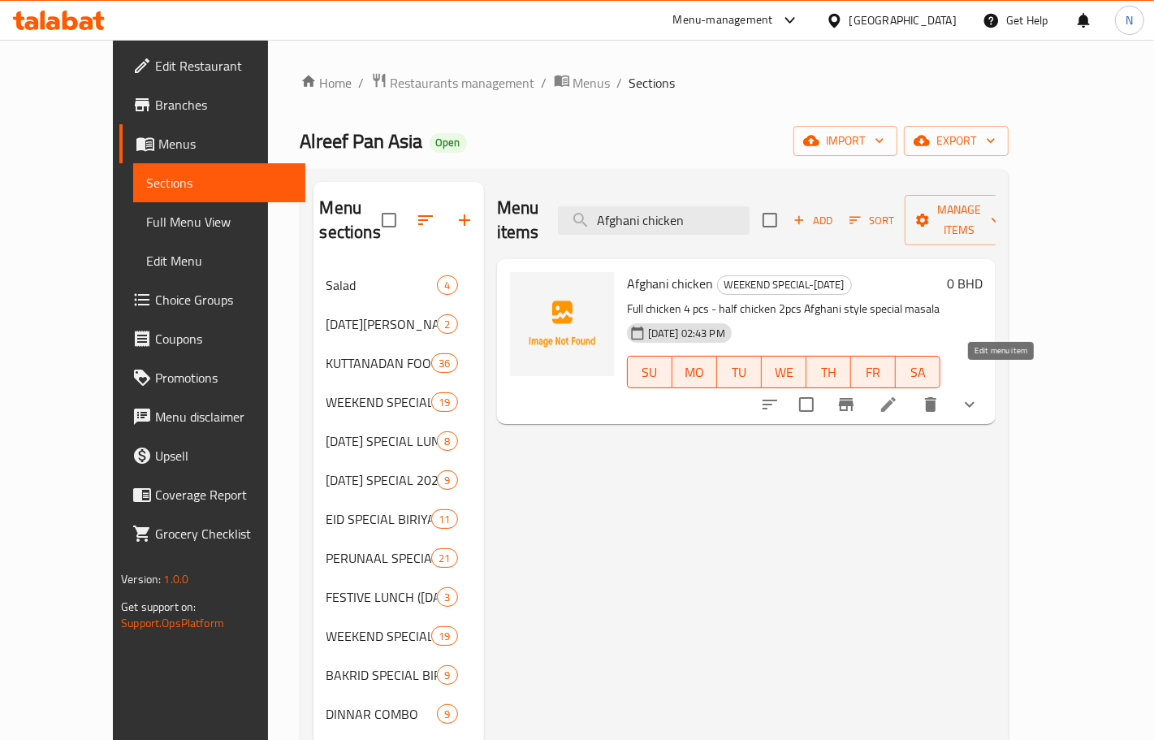
type input "Afghani chicken"
click at [898, 395] on icon at bounding box center [888, 404] width 19 height 19
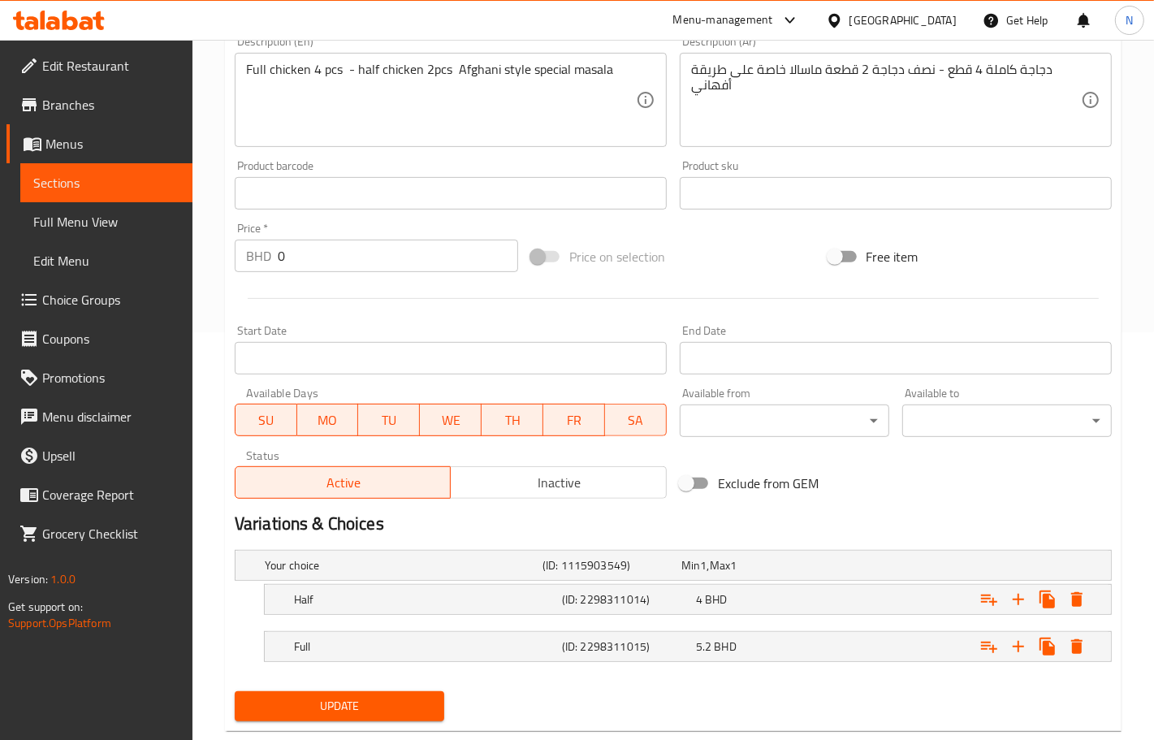
scroll to position [444, 0]
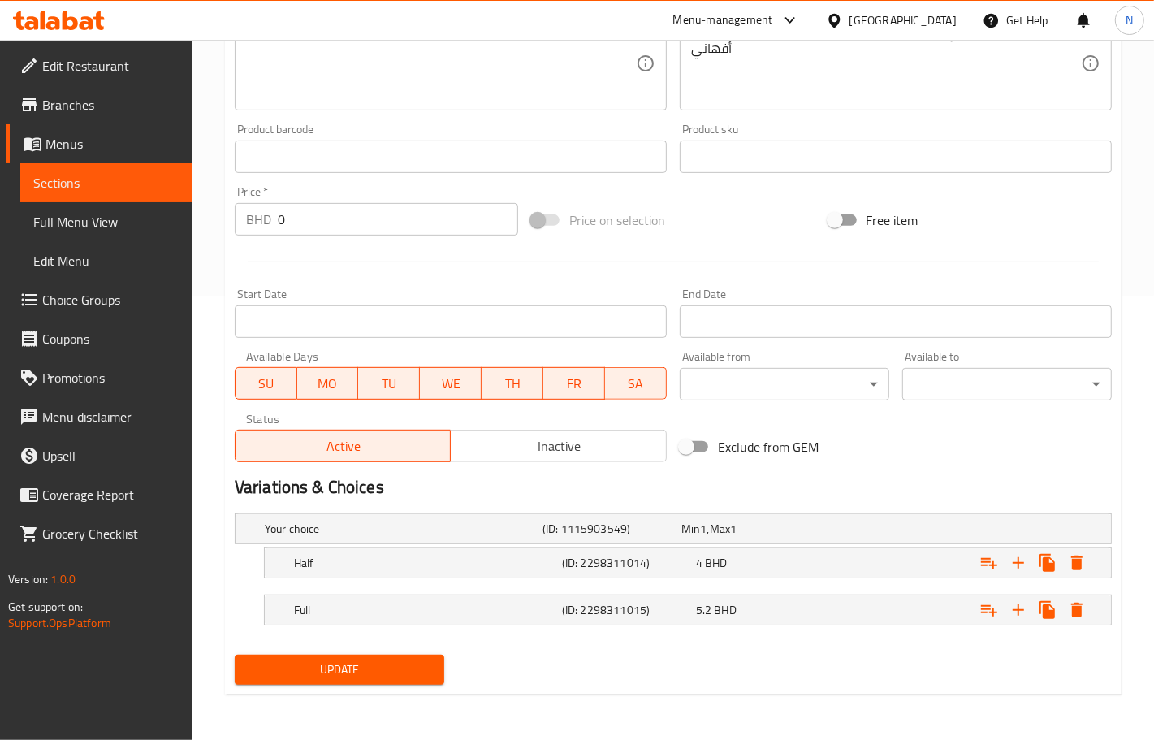
click at [493, 326] on input "Start Date" at bounding box center [451, 321] width 432 height 32
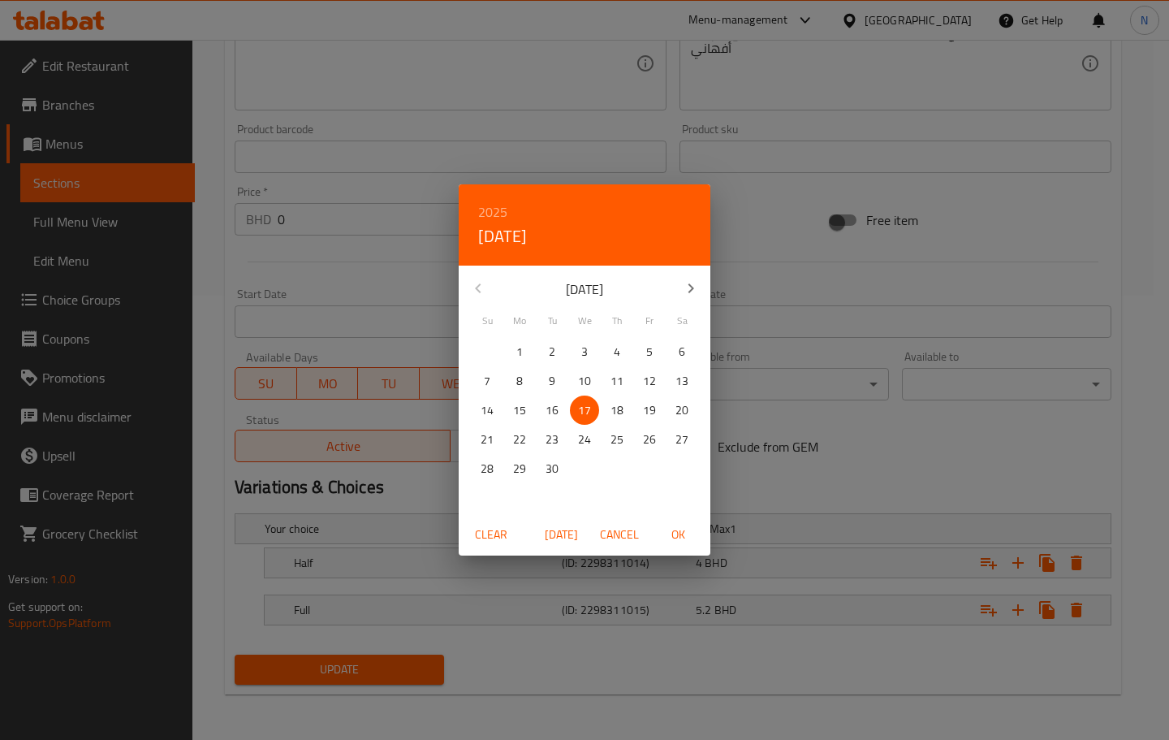
click at [620, 404] on p "18" at bounding box center [617, 410] width 13 height 20
click at [690, 538] on span "OK" at bounding box center [678, 535] width 39 height 20
type input "18-09-2025"
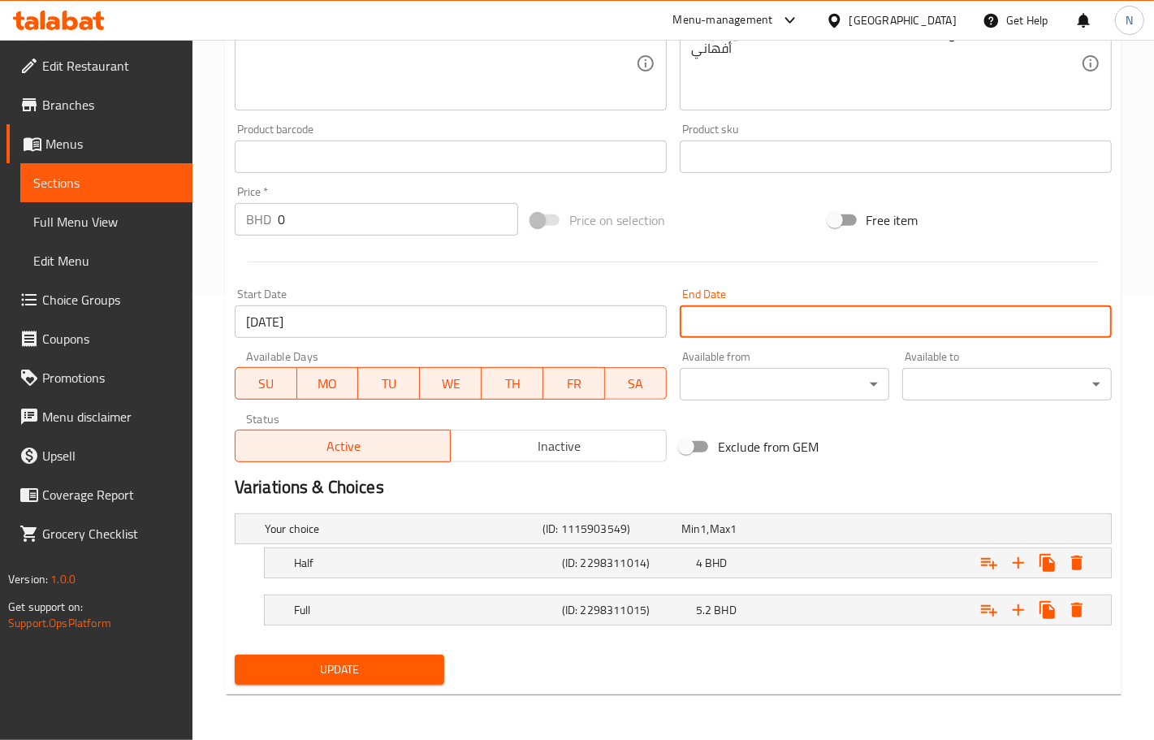
click at [751, 318] on input "Start Date" at bounding box center [896, 321] width 432 height 32
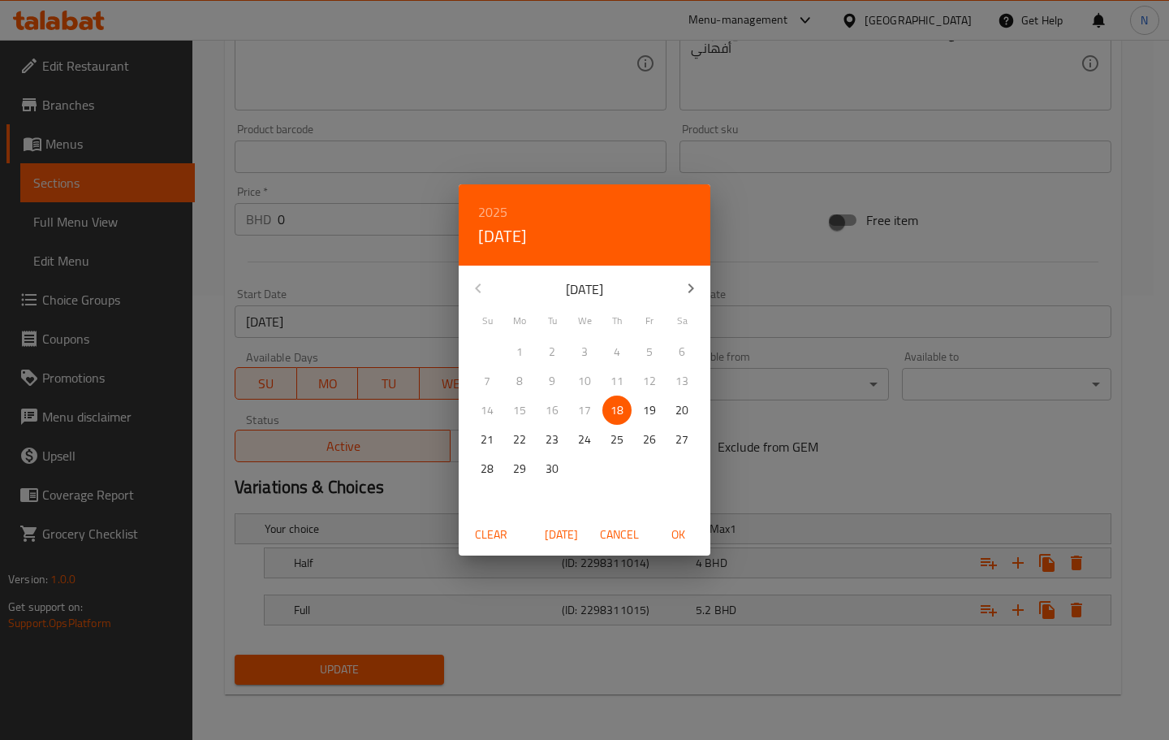
click at [650, 412] on p "19" at bounding box center [649, 410] width 13 height 20
click at [395, 674] on div "2025 Fri, Sep 19 September 2025 Su Mo Tu We Th Fr Sa 31 1 2 3 4 5 6 7 8 9 10 11…" at bounding box center [584, 370] width 1169 height 740
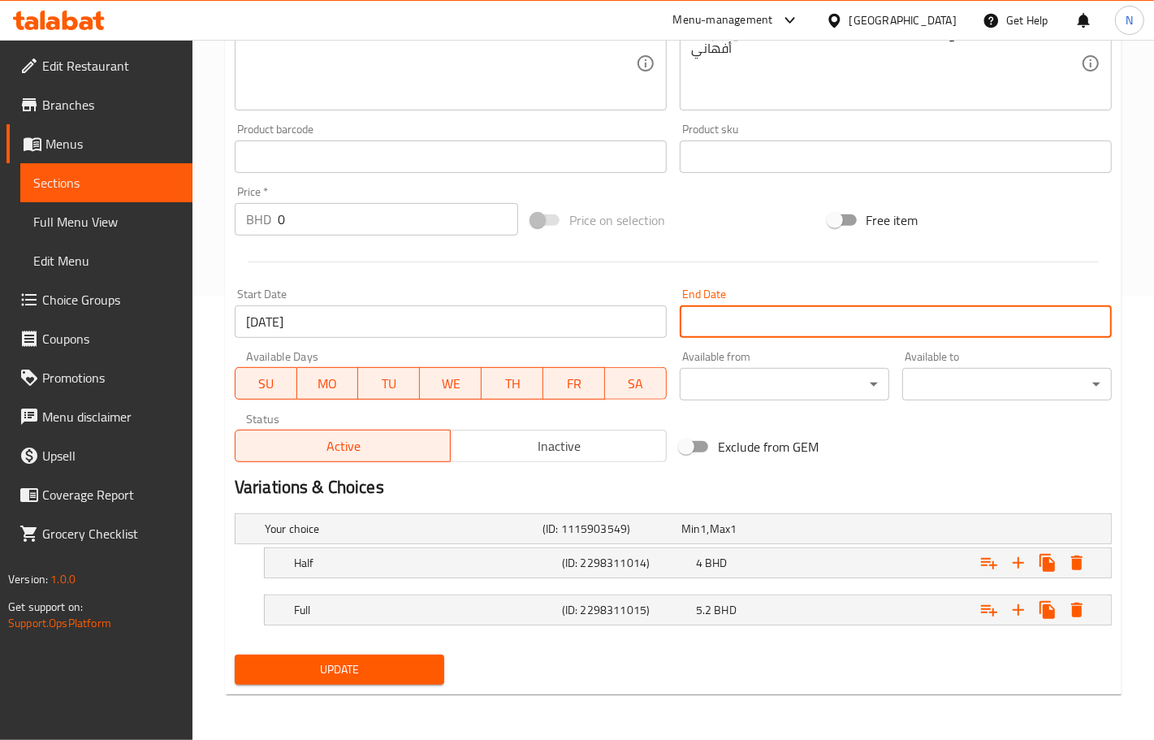
click at [843, 309] on input "Start Date" at bounding box center [896, 321] width 432 height 32
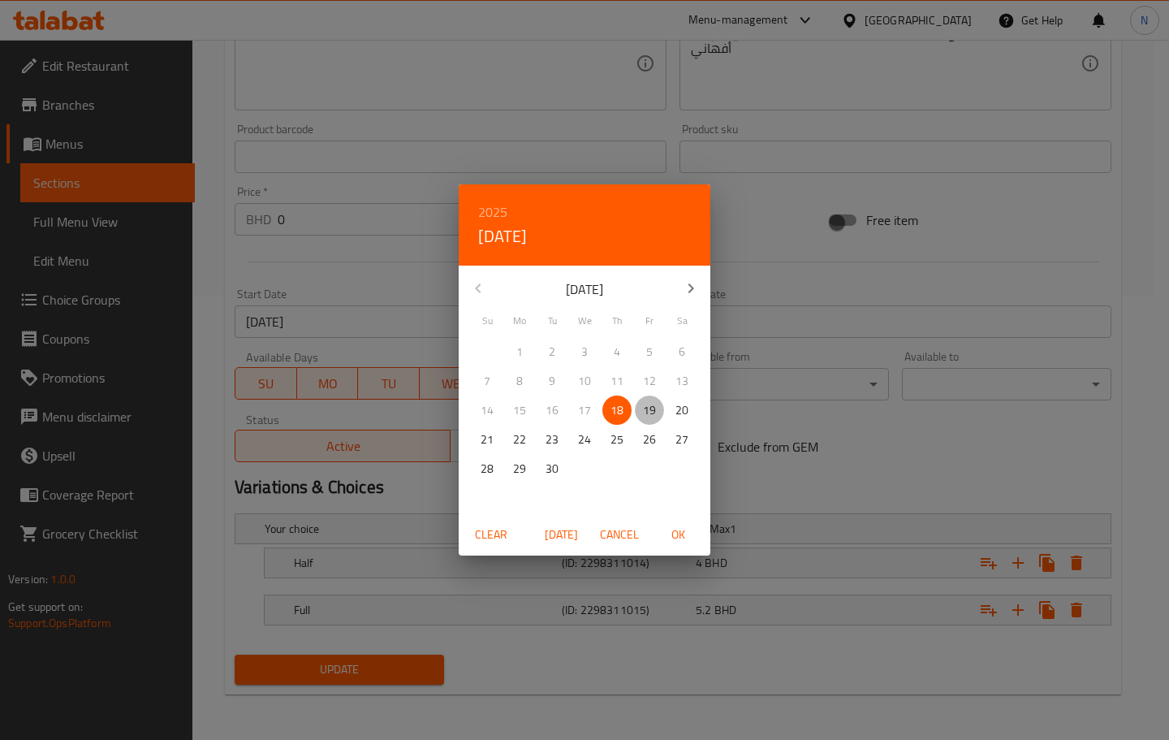
click at [648, 407] on p "19" at bounding box center [649, 410] width 13 height 20
click at [676, 522] on button "OK" at bounding box center [678, 535] width 52 height 30
type input "19-09-2025"
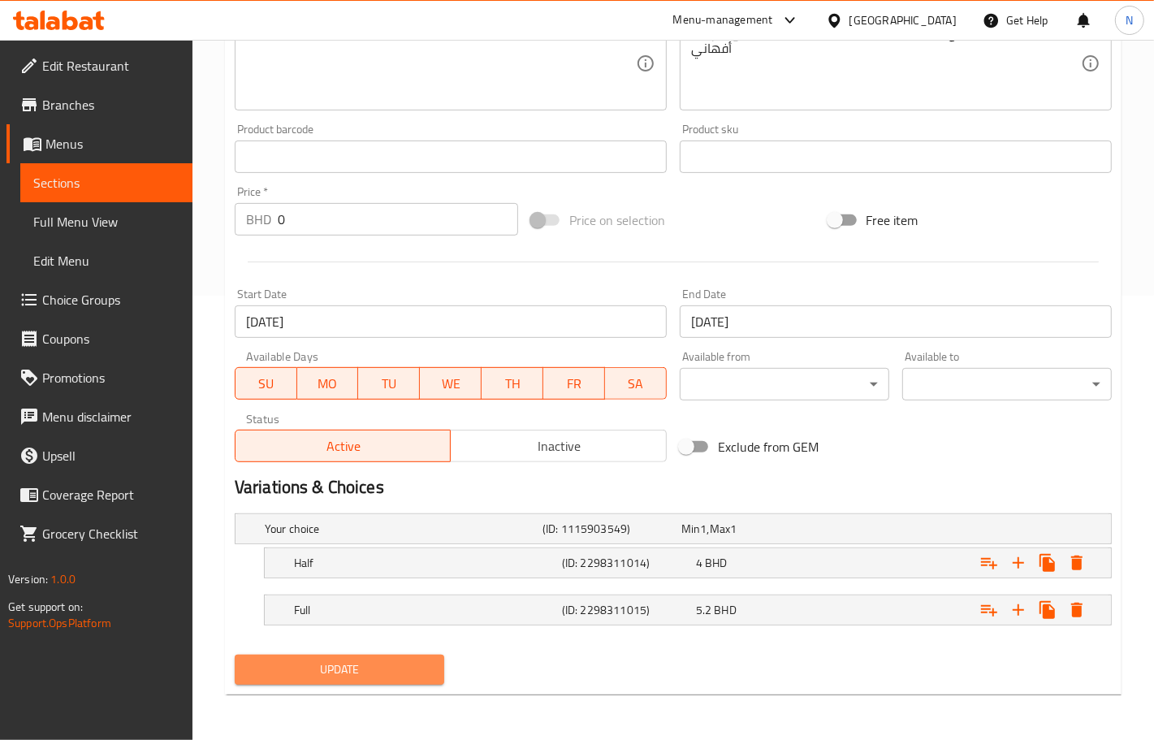
click at [331, 672] on span "Update" at bounding box center [340, 669] width 184 height 20
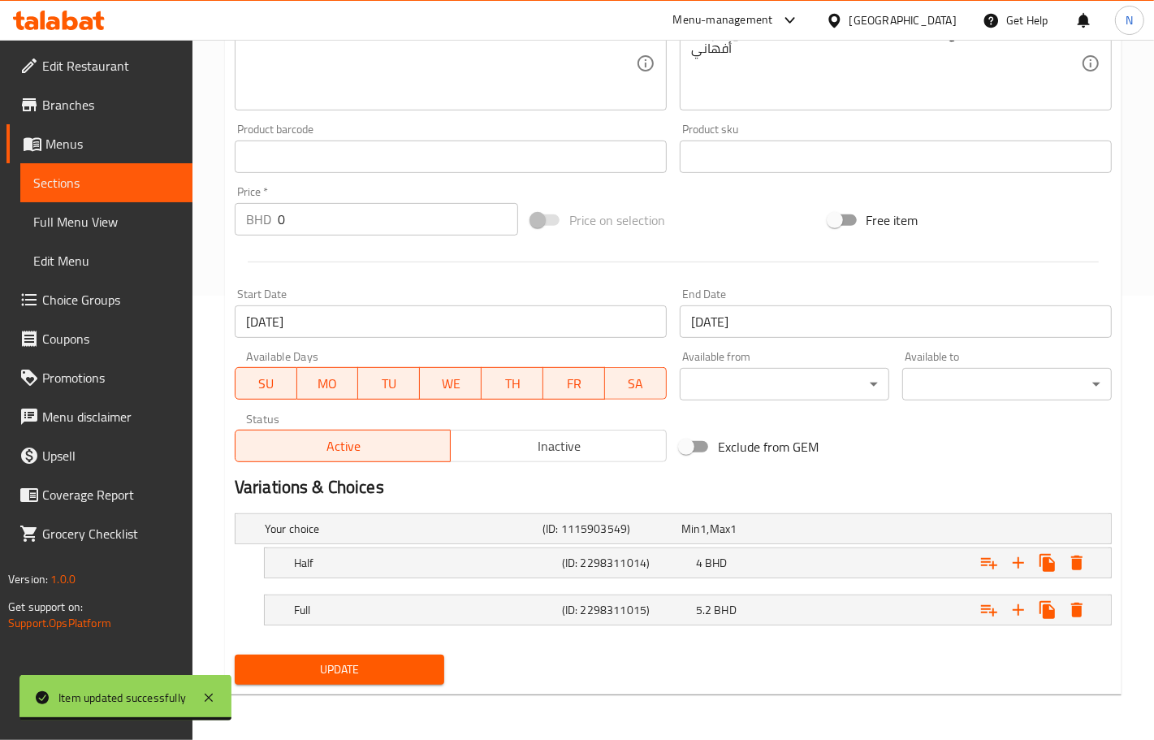
click at [934, 15] on div "Bahrain" at bounding box center [902, 20] width 107 height 18
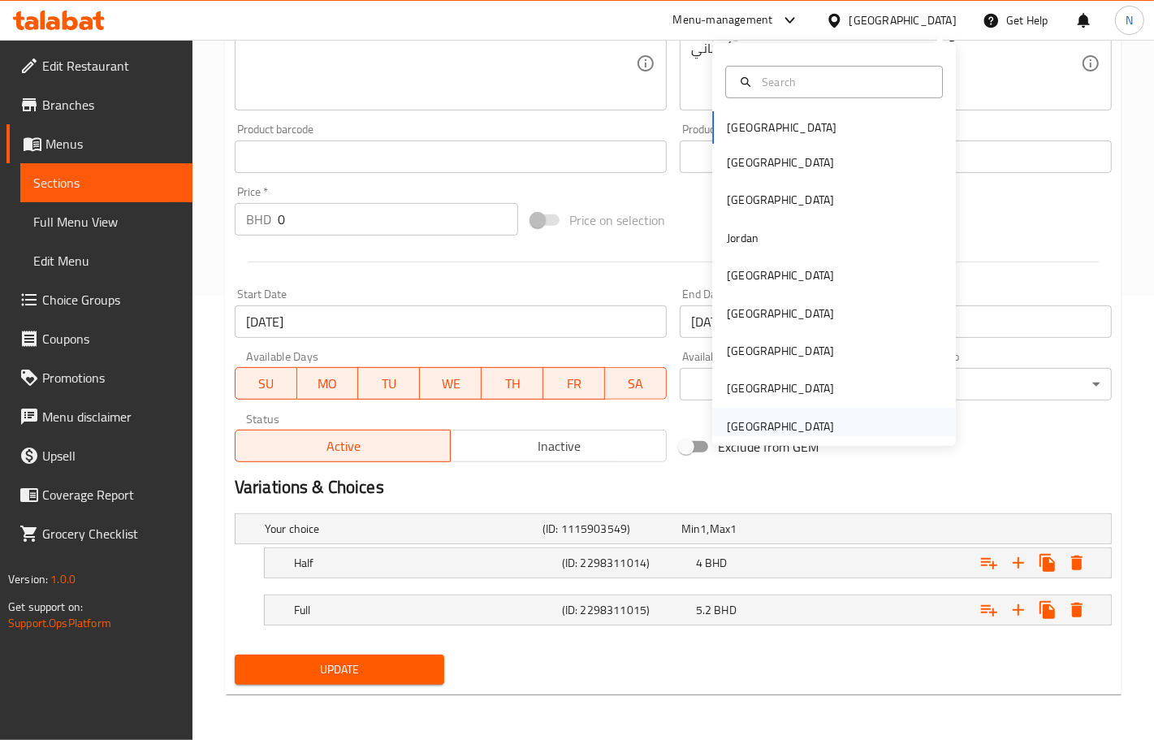
click at [780, 414] on div "[GEOGRAPHIC_DATA]" at bounding box center [780, 426] width 133 height 37
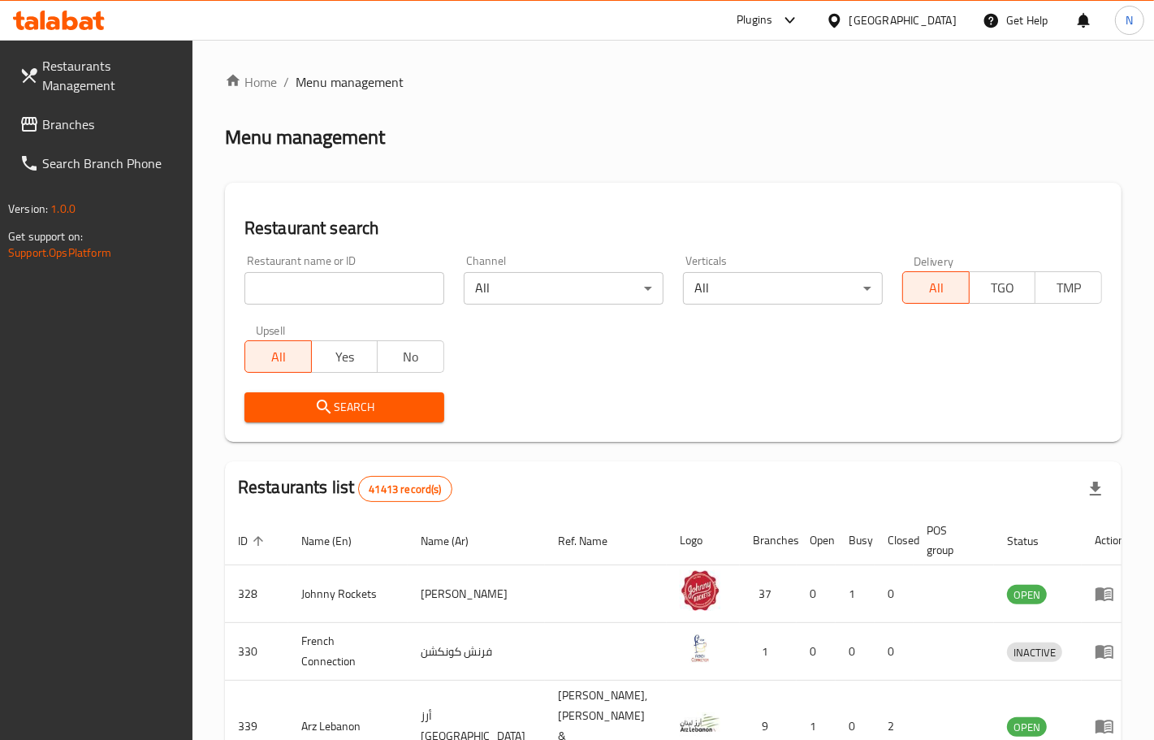
click at [100, 123] on span "Branches" at bounding box center [110, 124] width 137 height 19
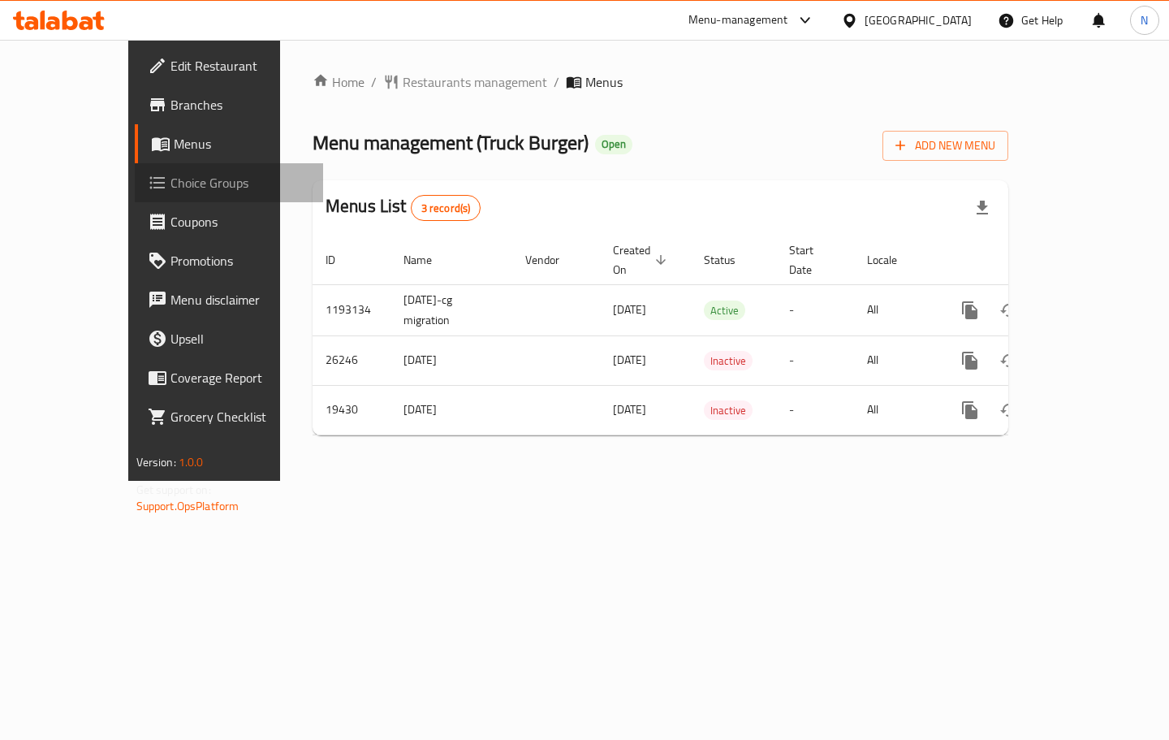
click at [171, 188] on span "Choice Groups" at bounding box center [241, 182] width 140 height 19
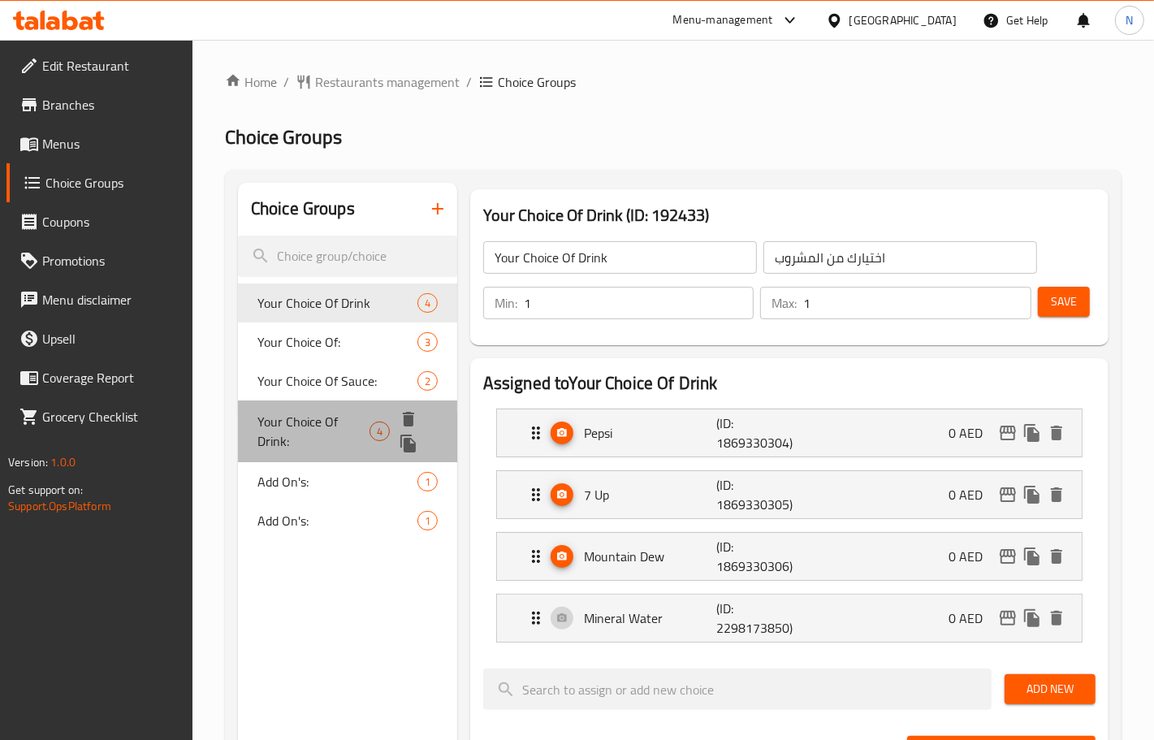
click at [345, 436] on span "Your Choice Of Drink:" at bounding box center [313, 431] width 112 height 39
type input "Your Choice Of Drink:"
type input "إختيارك من المشروب:"
type input "0"
type input "4"
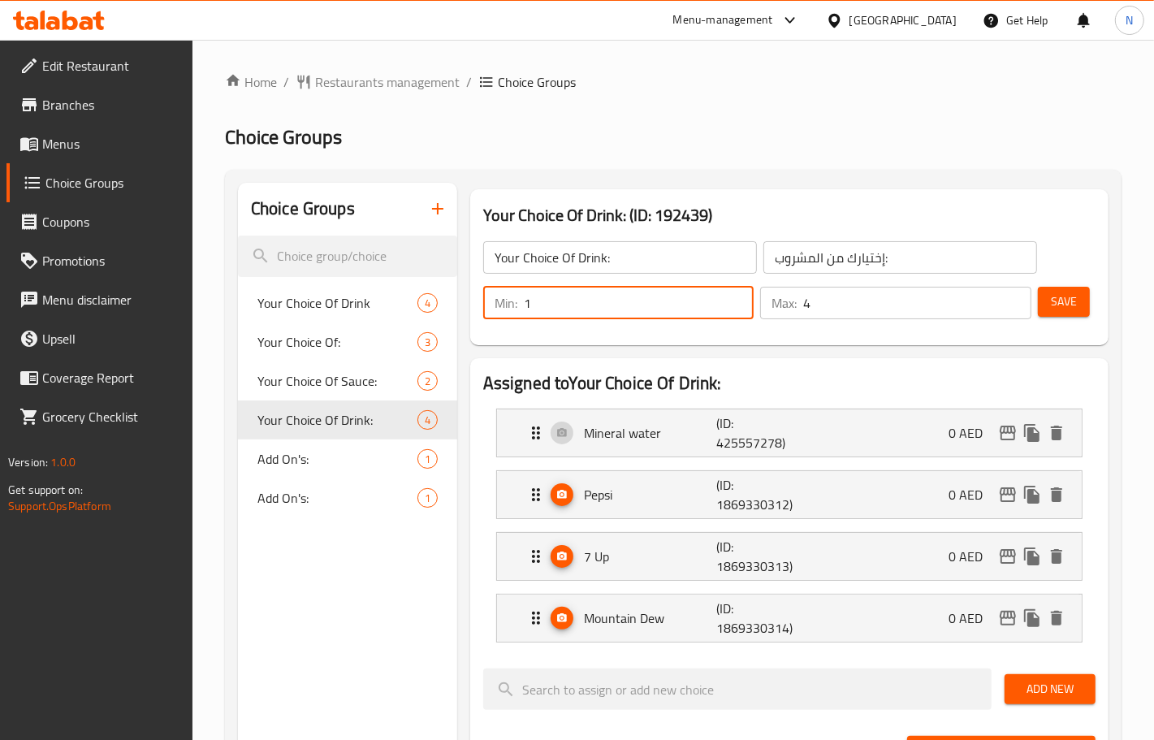
type input "1"
click at [739, 301] on input "1" at bounding box center [639, 303] width 231 height 32
click at [1015, 313] on input "3" at bounding box center [917, 303] width 228 height 32
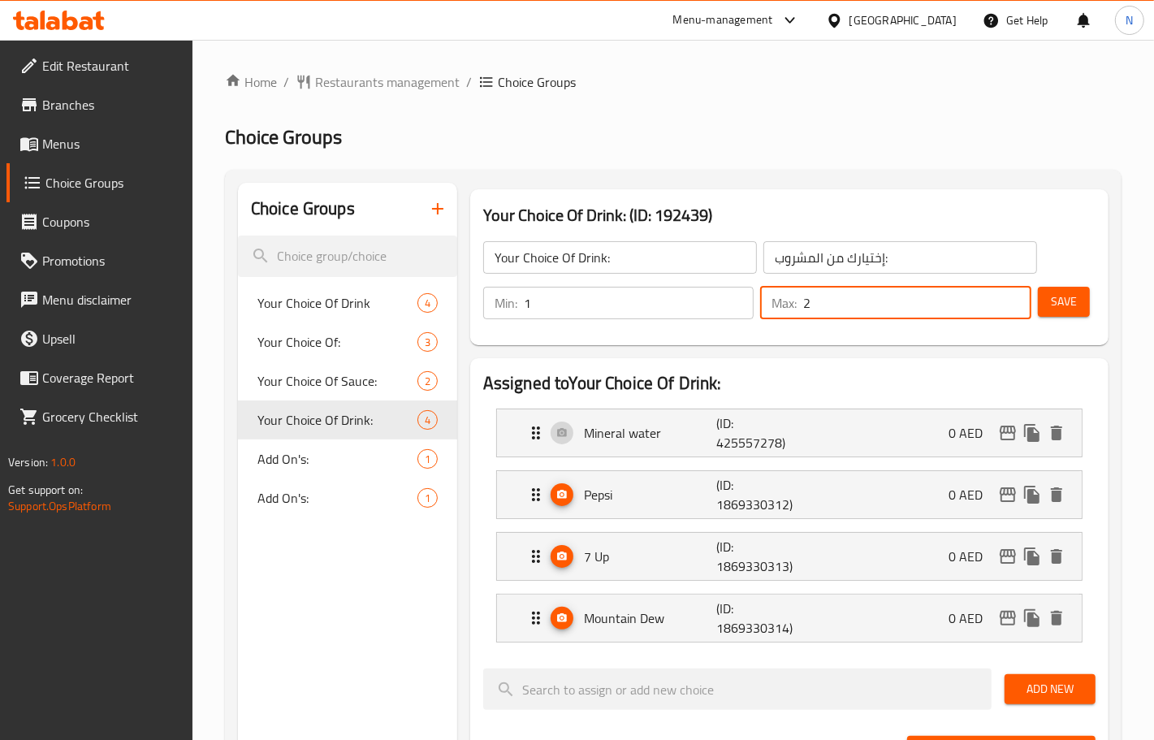
click at [1015, 313] on input "2" at bounding box center [917, 303] width 228 height 32
type input "1"
click at [1015, 313] on input "1" at bounding box center [917, 303] width 228 height 32
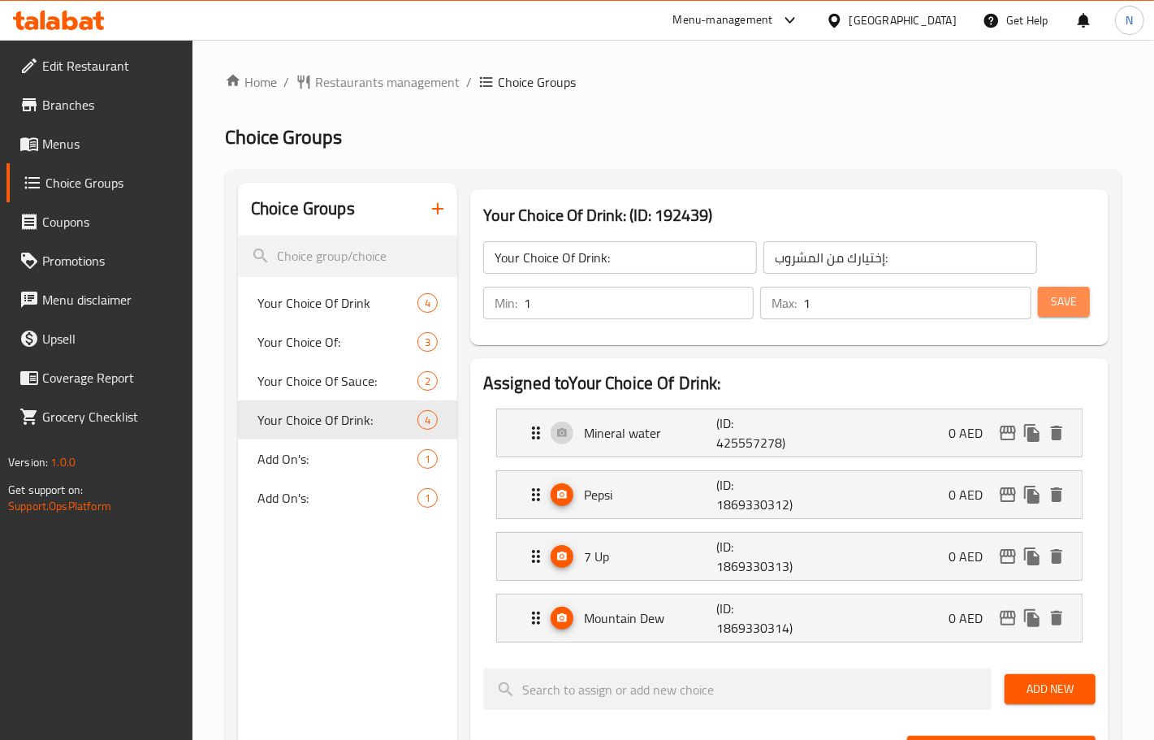
click at [1072, 300] on span "Save" at bounding box center [1064, 302] width 26 height 20
click at [356, 81] on span "Restaurants management" at bounding box center [387, 81] width 145 height 19
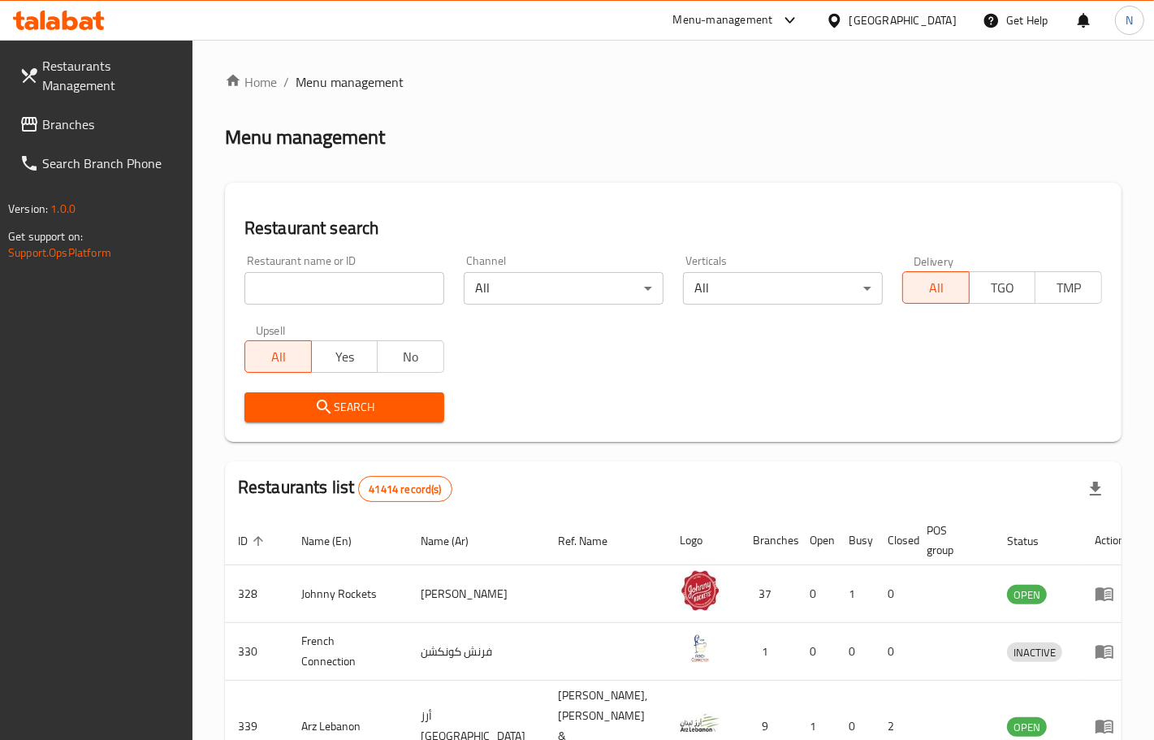
click at [88, 136] on link "Branches" at bounding box center [99, 124] width 186 height 39
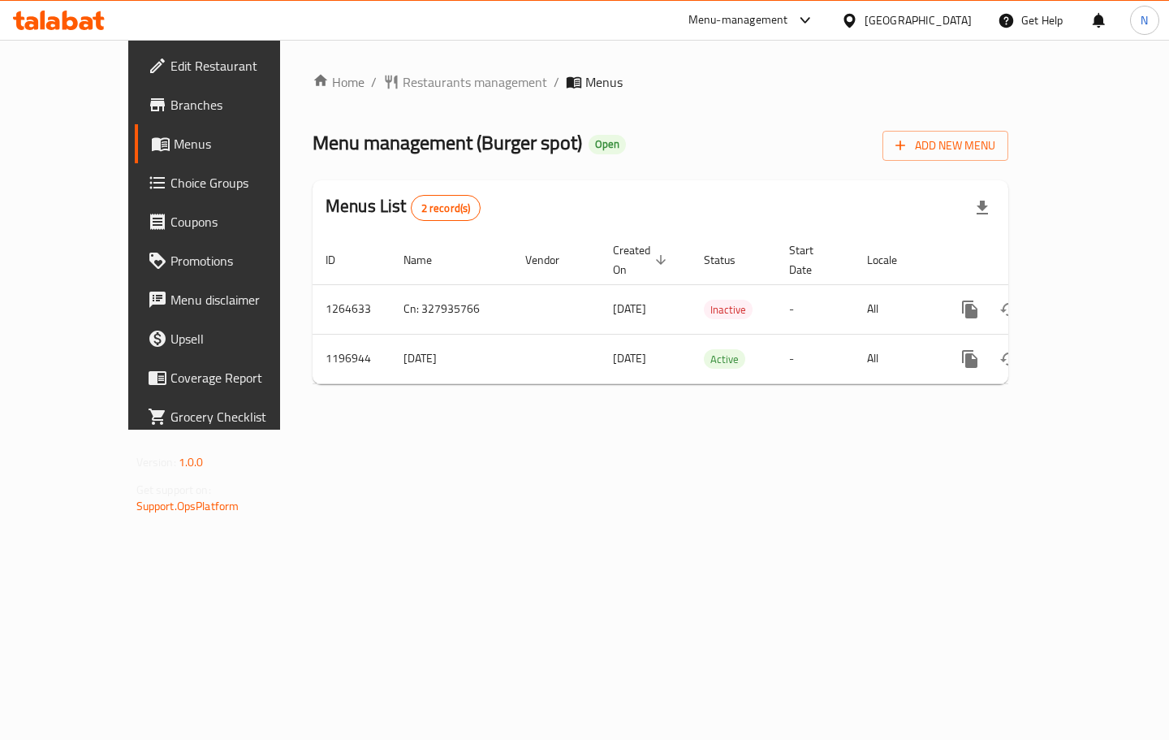
click at [171, 177] on span "Choice Groups" at bounding box center [241, 182] width 140 height 19
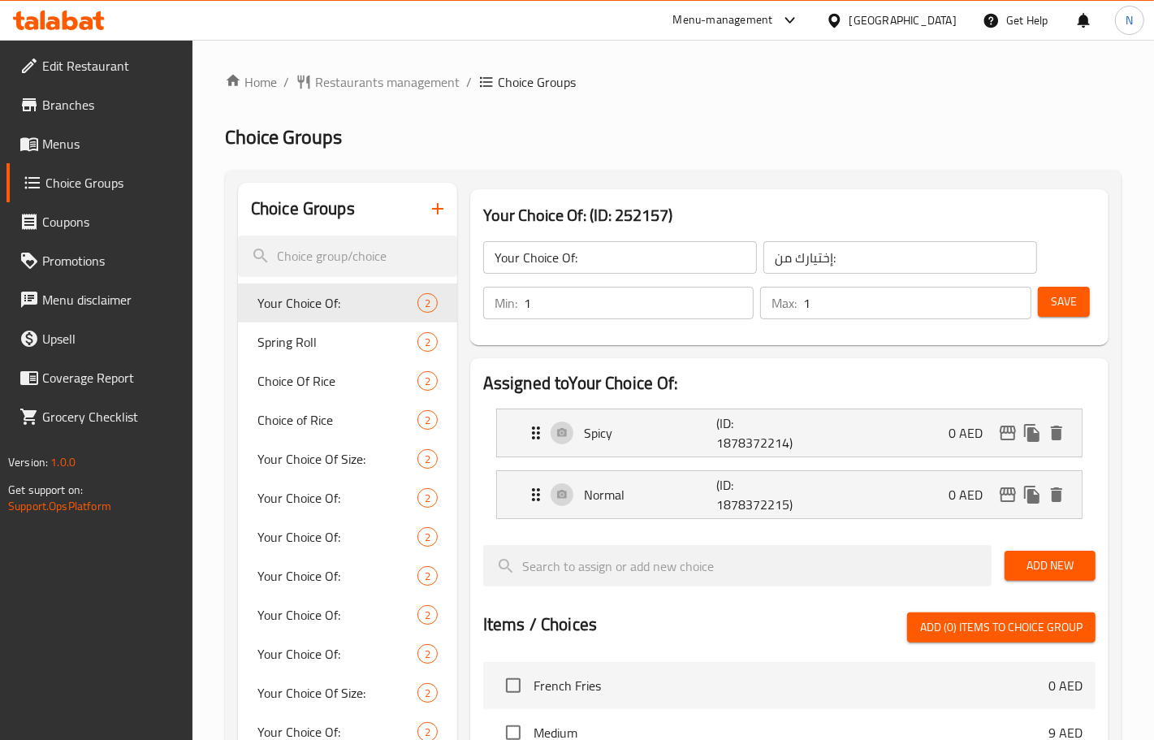
click at [319, 384] on div at bounding box center [577, 370] width 1154 height 740
click at [322, 379] on div at bounding box center [577, 370] width 1154 height 740
click at [329, 378] on span "Choice Of Rice" at bounding box center [312, 380] width 111 height 19
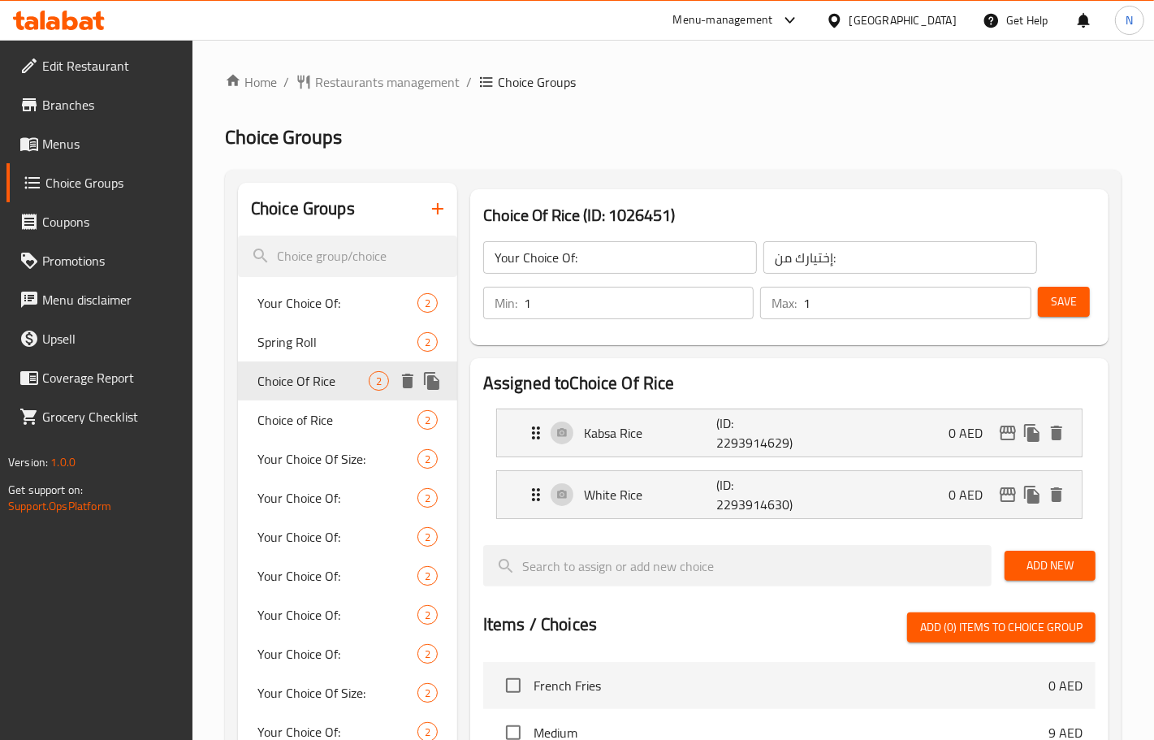
type input "Choice Of Rice"
type input "اختيار أرز"
type input "0"
click at [335, 422] on span "Choice of Rice" at bounding box center [312, 419] width 111 height 19
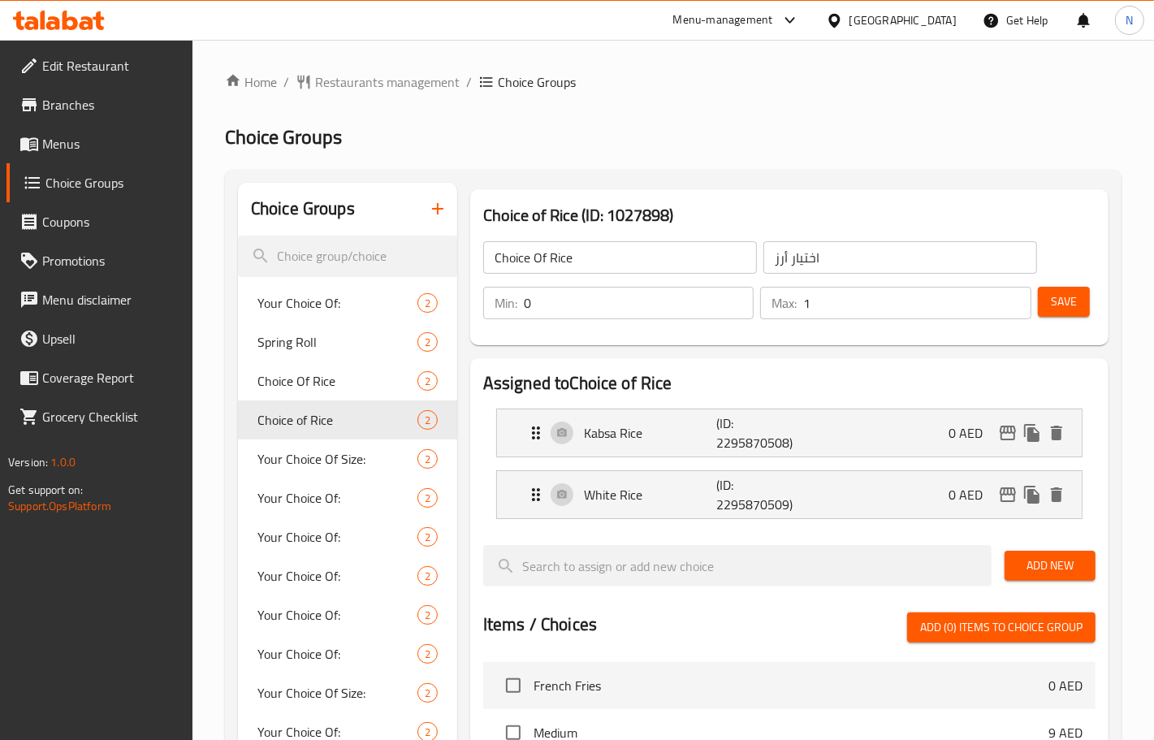
type input "Choice of Rice"
type input "اختيار الأرز"
type input "1"
click at [737, 297] on input "1" at bounding box center [639, 303] width 231 height 32
click at [1058, 296] on span "Save" at bounding box center [1064, 302] width 26 height 20
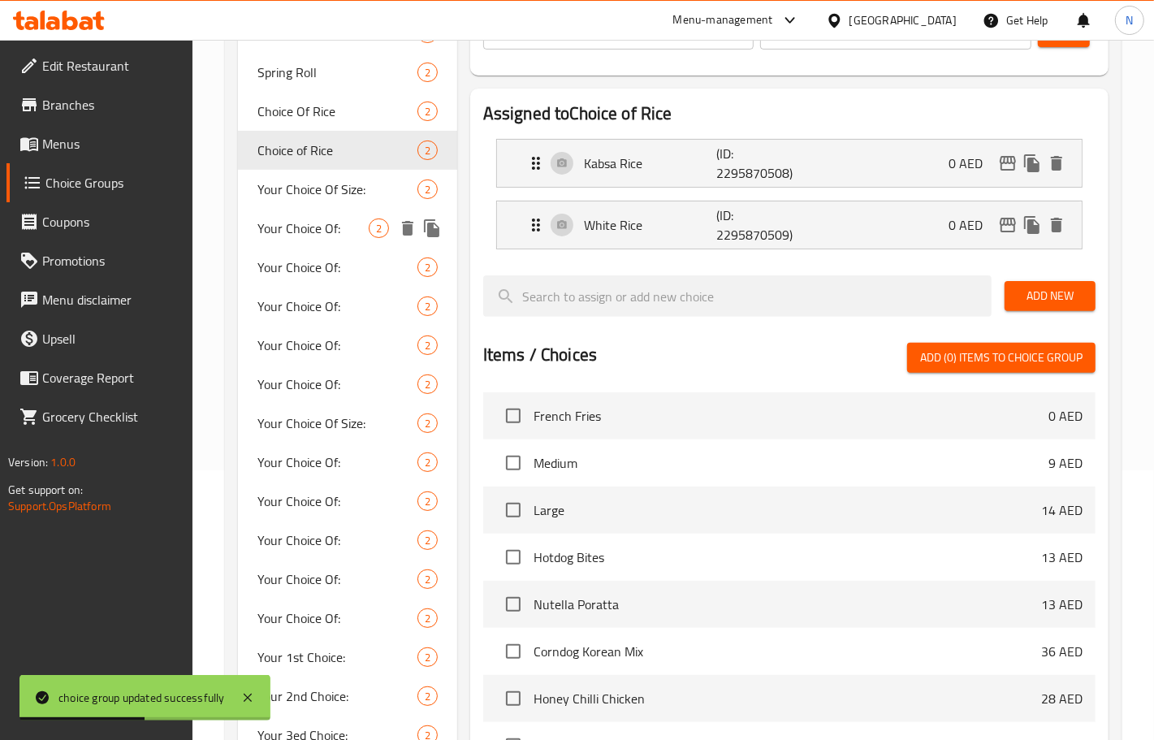
scroll to position [233, 0]
